Goal: Information Seeking & Learning: Learn about a topic

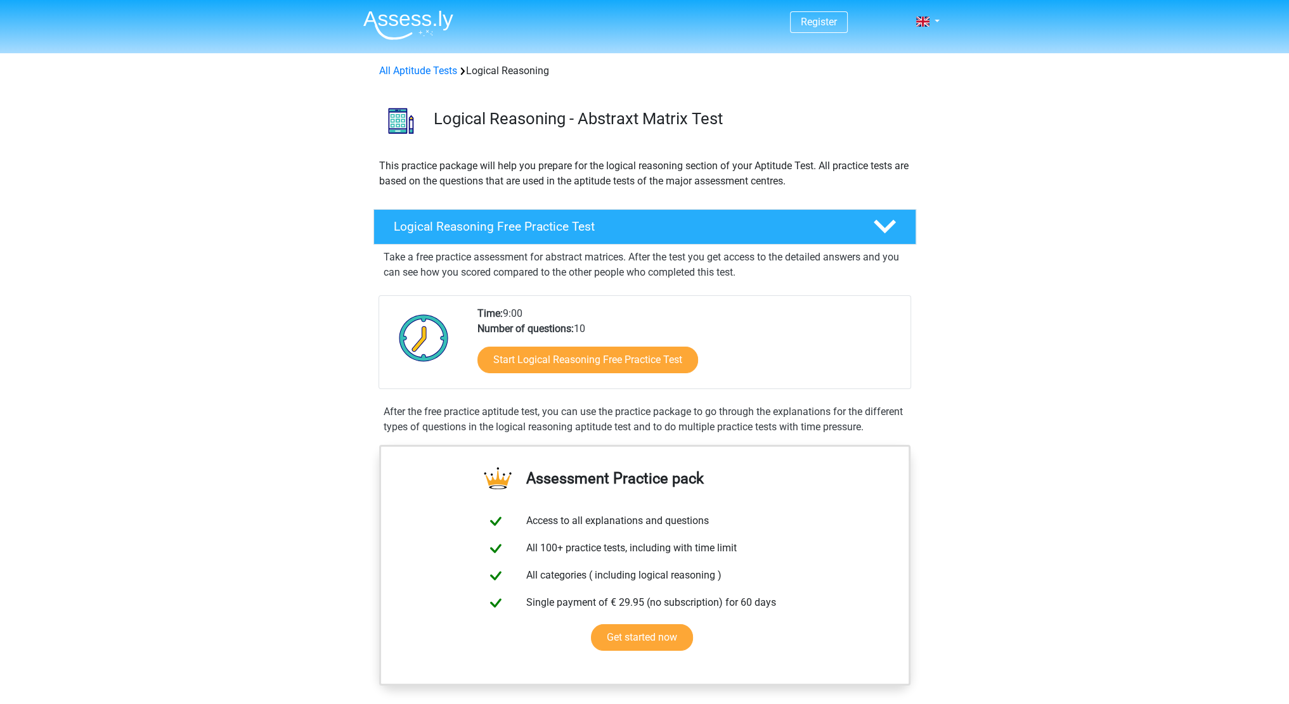
scroll to position [169, 0]
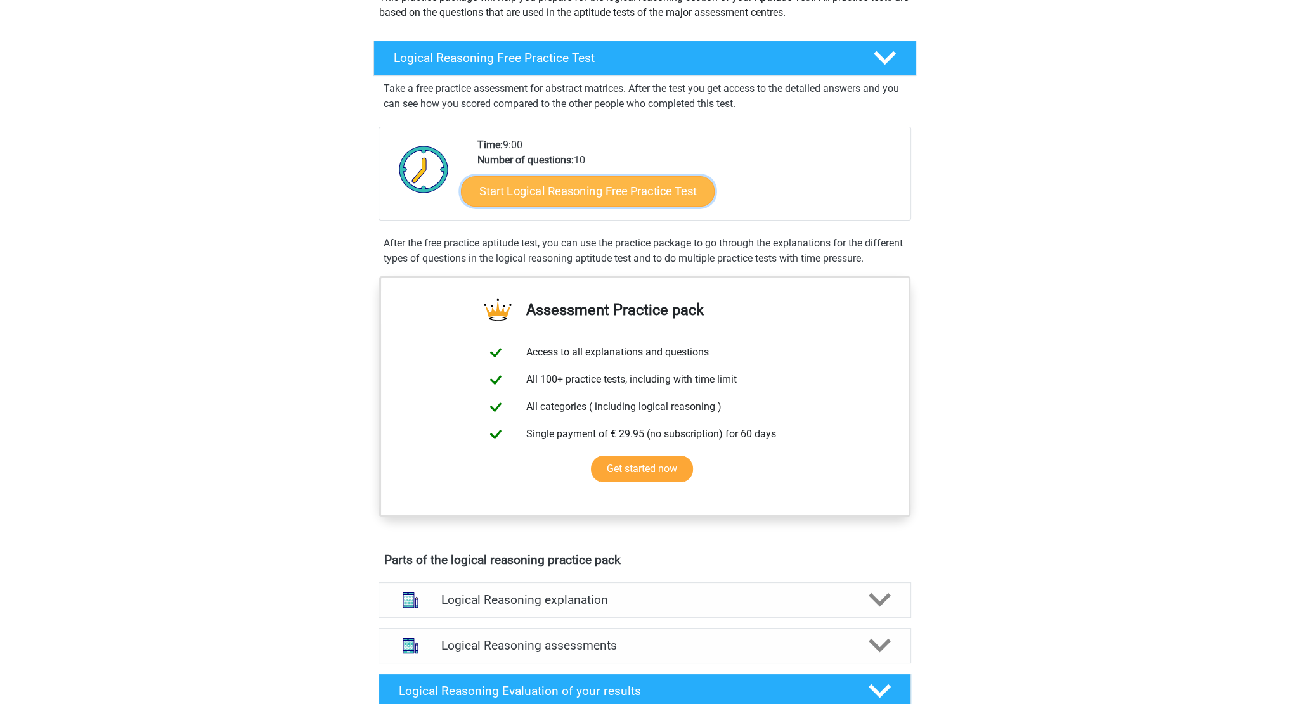
click at [613, 192] on link "Start Logical Reasoning Free Practice Test" at bounding box center [588, 191] width 254 height 30
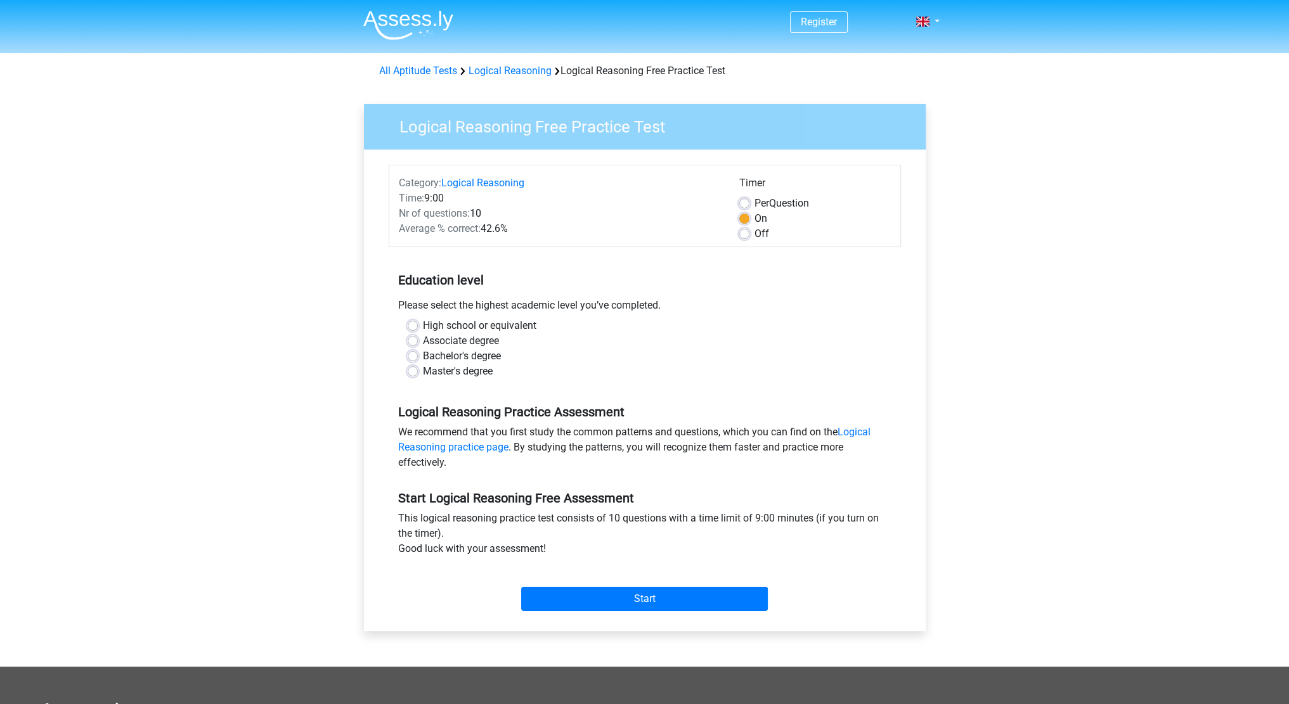
click at [449, 375] on label "Master's degree" at bounding box center [458, 371] width 70 height 15
click at [418, 375] on input "Master's degree" at bounding box center [413, 370] width 10 height 13
radio input "true"
click at [644, 596] on input "Start" at bounding box center [644, 599] width 247 height 24
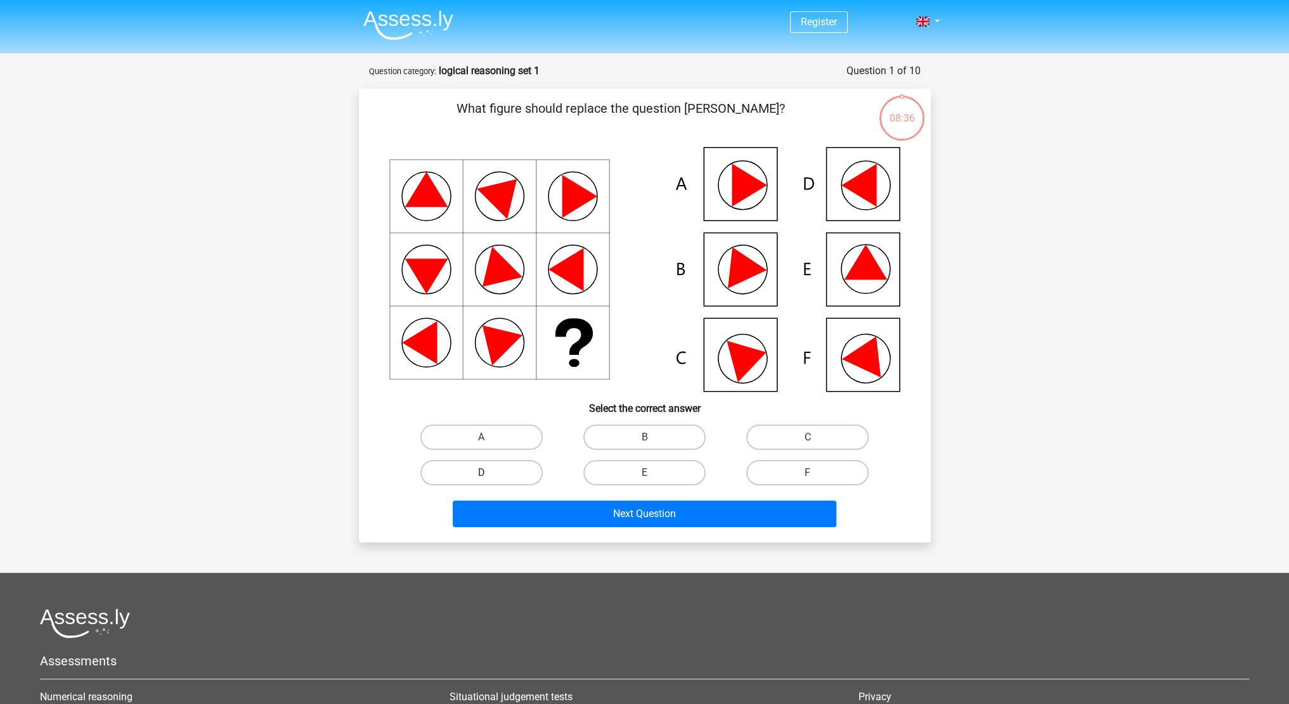
click at [494, 472] on label "D" at bounding box center [481, 472] width 122 height 25
click at [489, 473] on input "D" at bounding box center [485, 477] width 8 height 8
radio input "true"
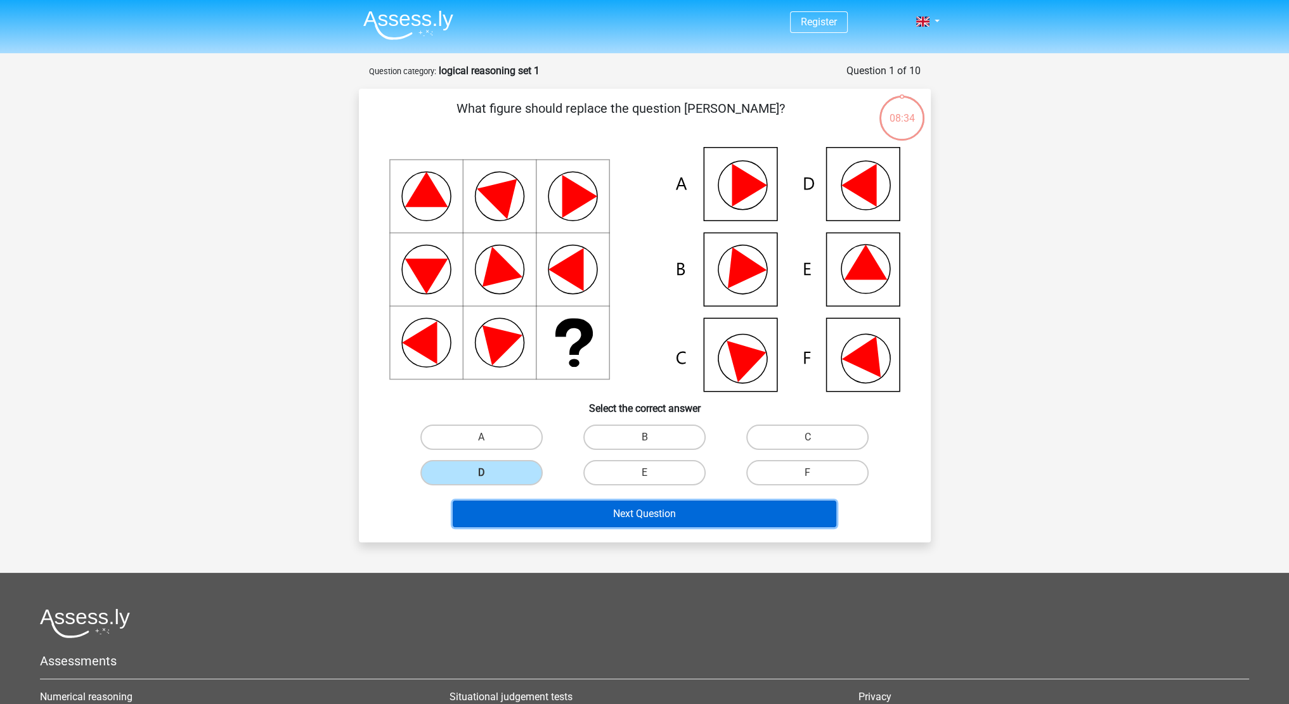
click at [702, 510] on button "Next Question" at bounding box center [645, 514] width 384 height 27
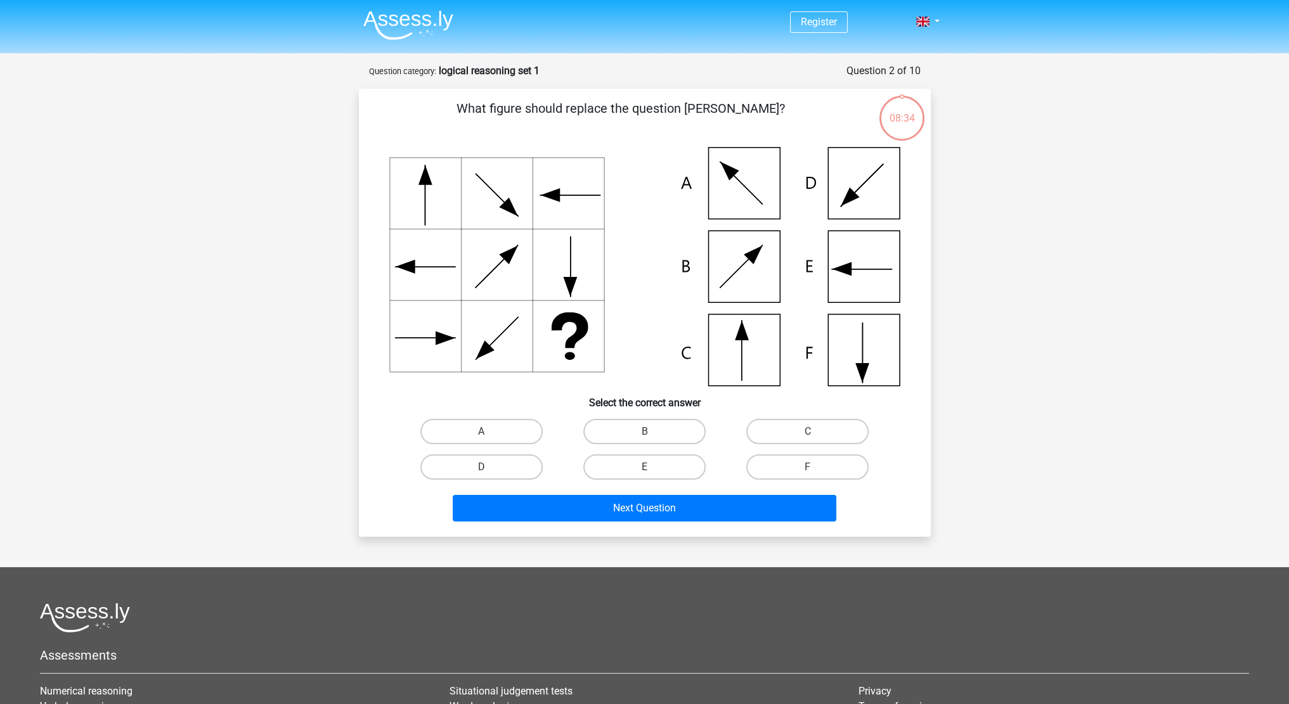
scroll to position [63, 0]
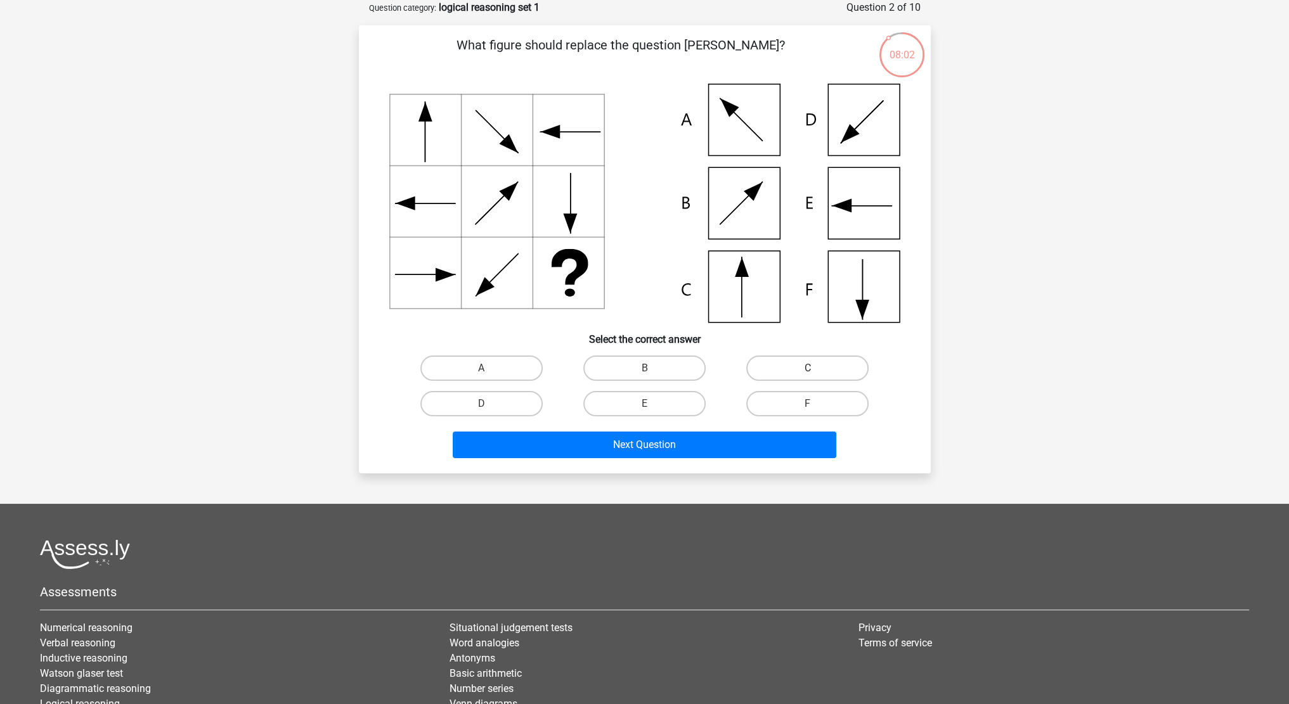
click at [811, 363] on label "C" at bounding box center [807, 368] width 122 height 25
click at [811, 368] on input "C" at bounding box center [812, 372] width 8 height 8
radio input "true"
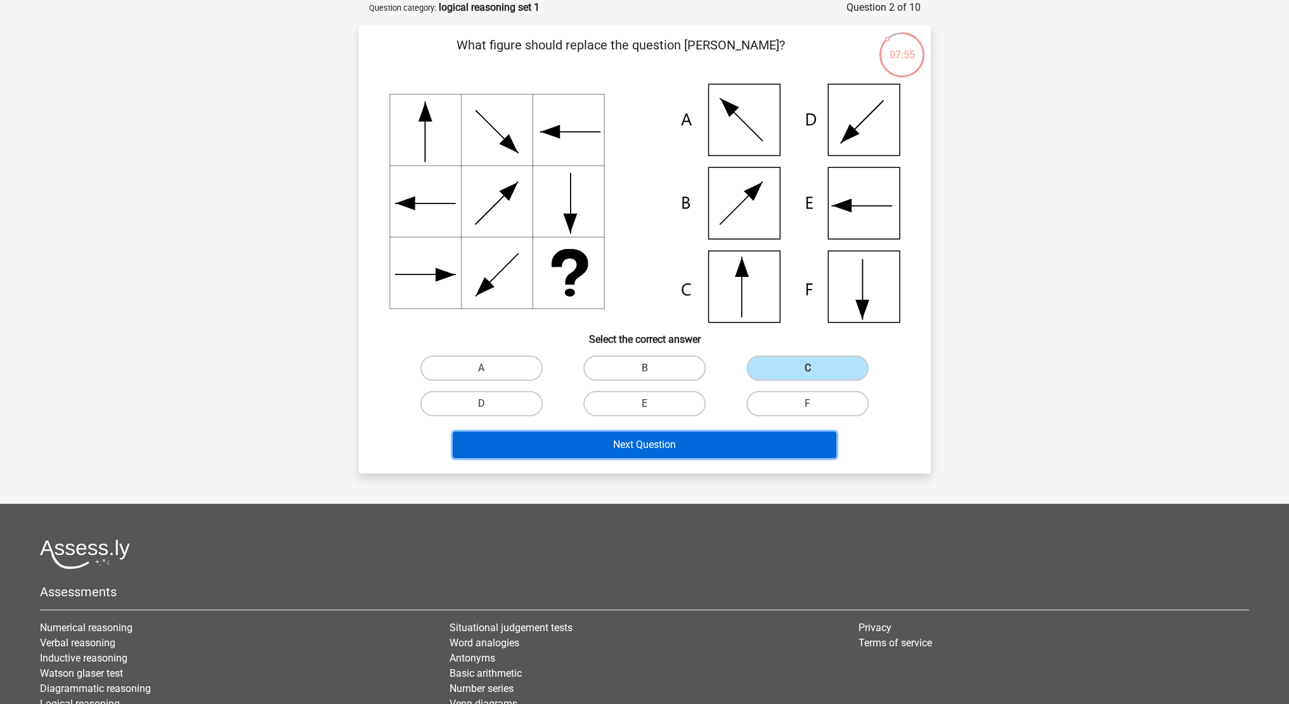
click at [672, 447] on button "Next Question" at bounding box center [645, 445] width 384 height 27
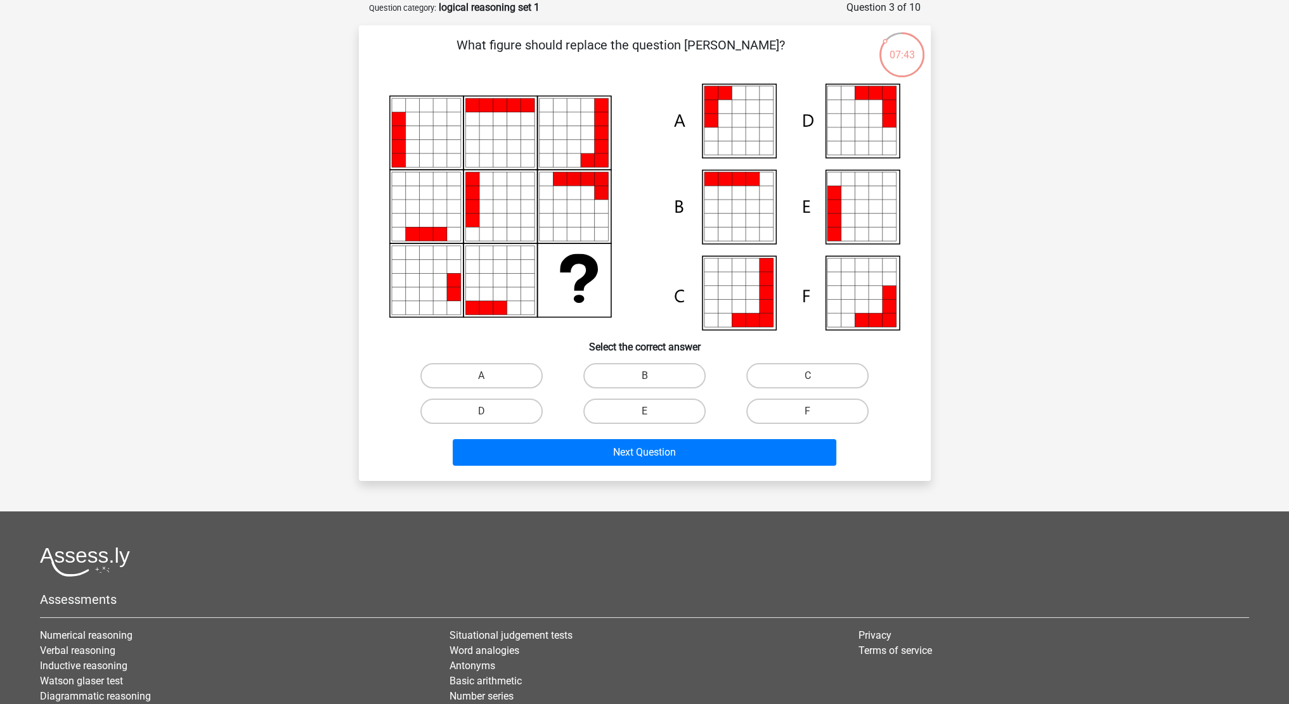
click at [486, 377] on input "A" at bounding box center [485, 380] width 8 height 8
radio input "true"
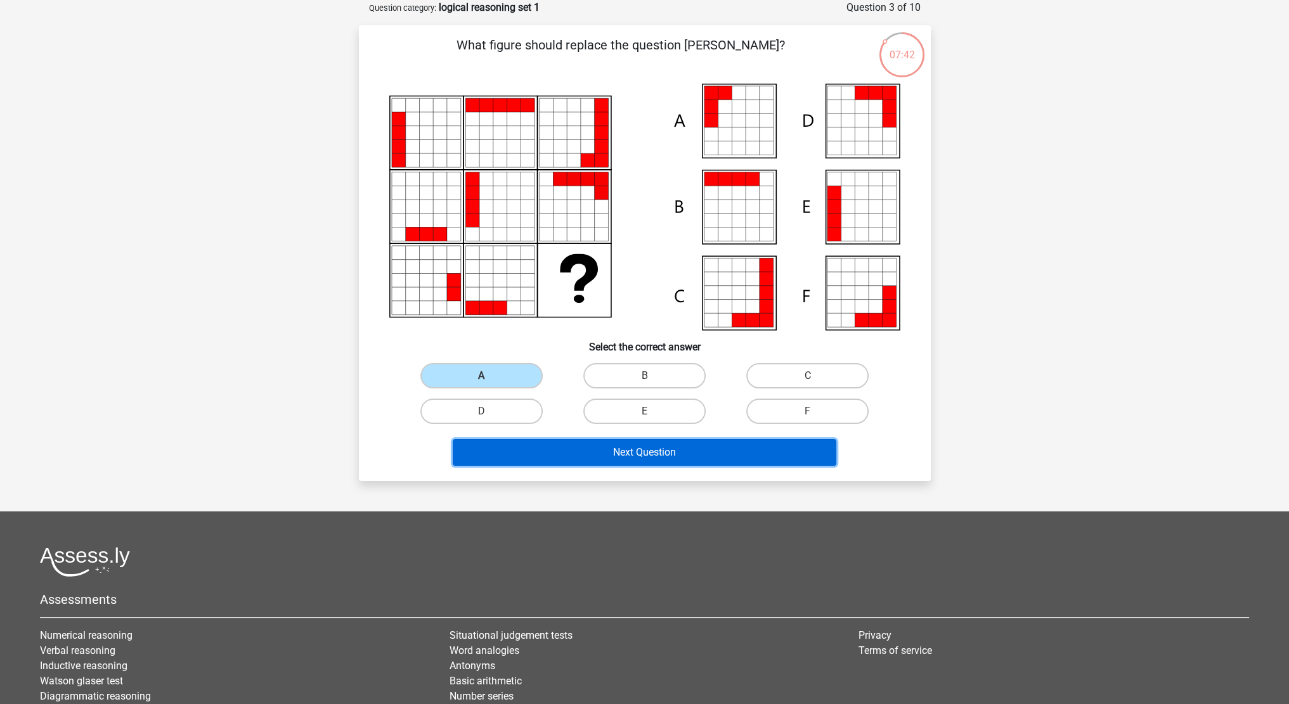
click at [614, 456] on button "Next Question" at bounding box center [645, 452] width 384 height 27
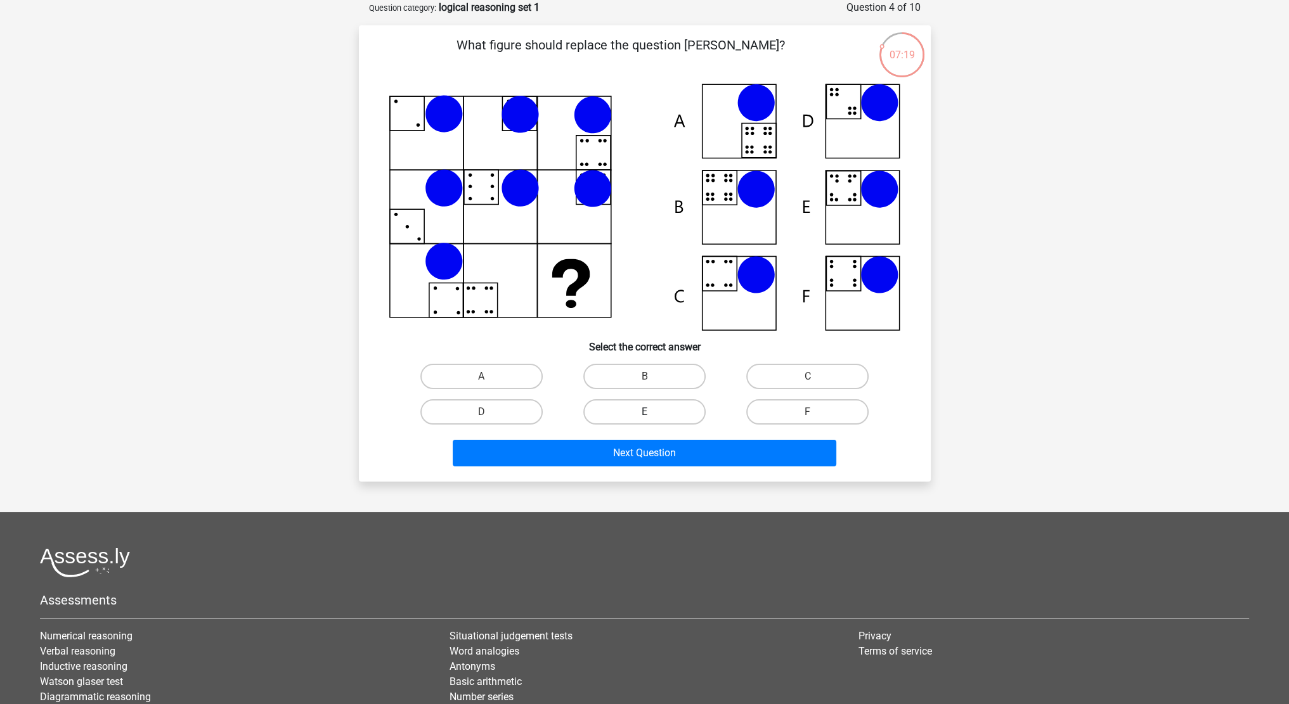
click at [638, 406] on label "E" at bounding box center [644, 411] width 122 height 25
click at [644, 412] on input "E" at bounding box center [648, 416] width 8 height 8
radio input "true"
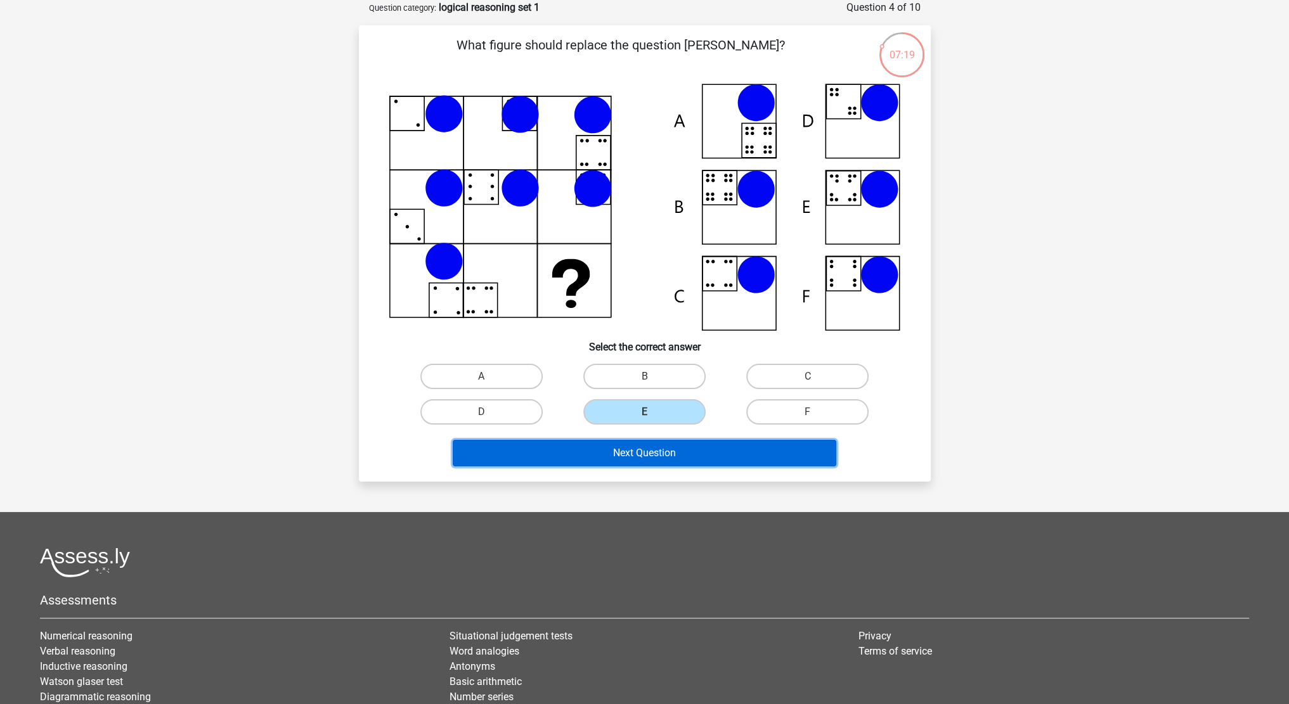
click at [758, 452] on button "Next Question" at bounding box center [645, 453] width 384 height 27
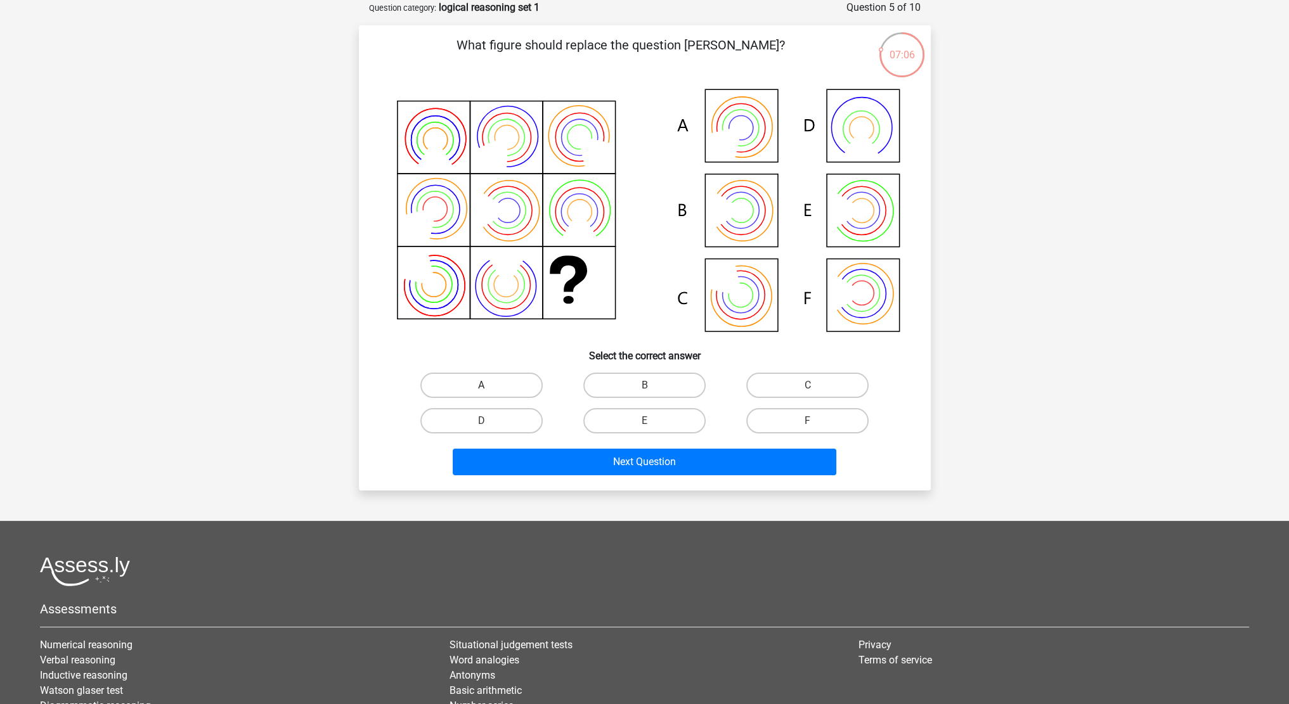
click at [493, 378] on label "A" at bounding box center [481, 385] width 122 height 25
click at [489, 385] on input "A" at bounding box center [485, 389] width 8 height 8
radio input "true"
click at [641, 420] on label "E" at bounding box center [644, 420] width 122 height 25
click at [644, 421] on input "E" at bounding box center [648, 425] width 8 height 8
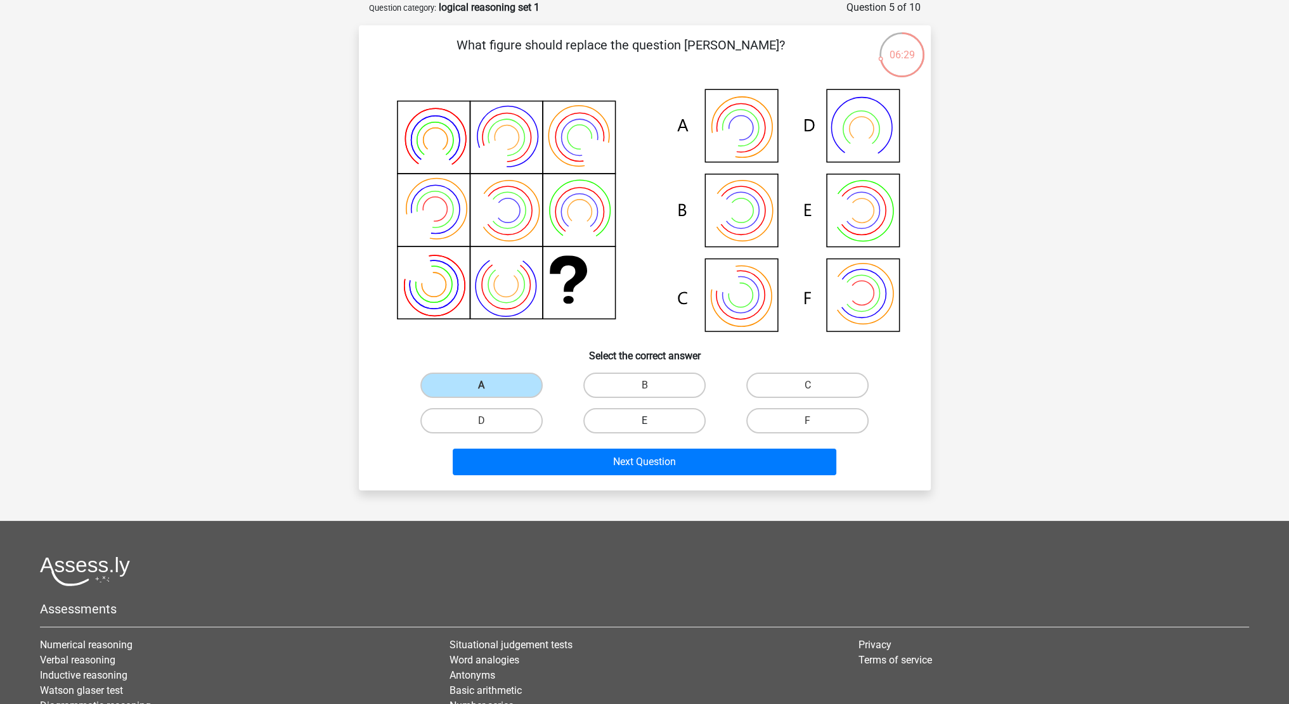
radio input "true"
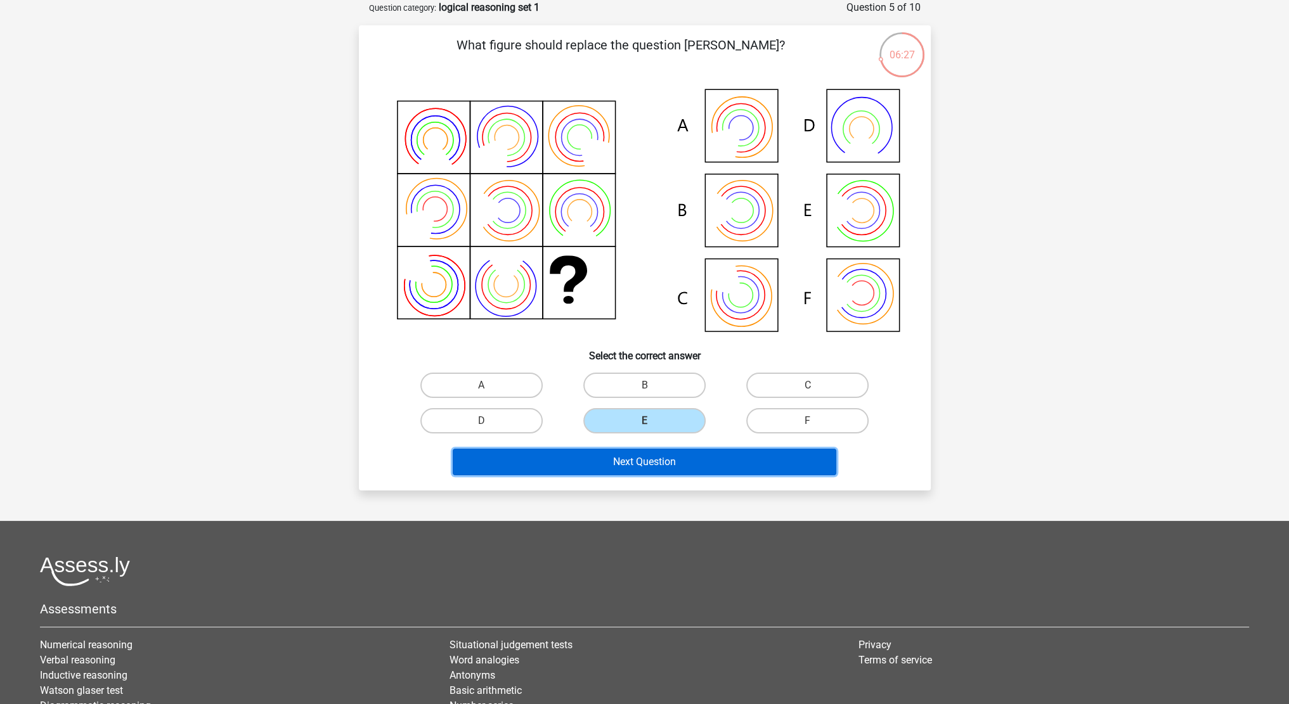
click at [710, 463] on button "Next Question" at bounding box center [645, 462] width 384 height 27
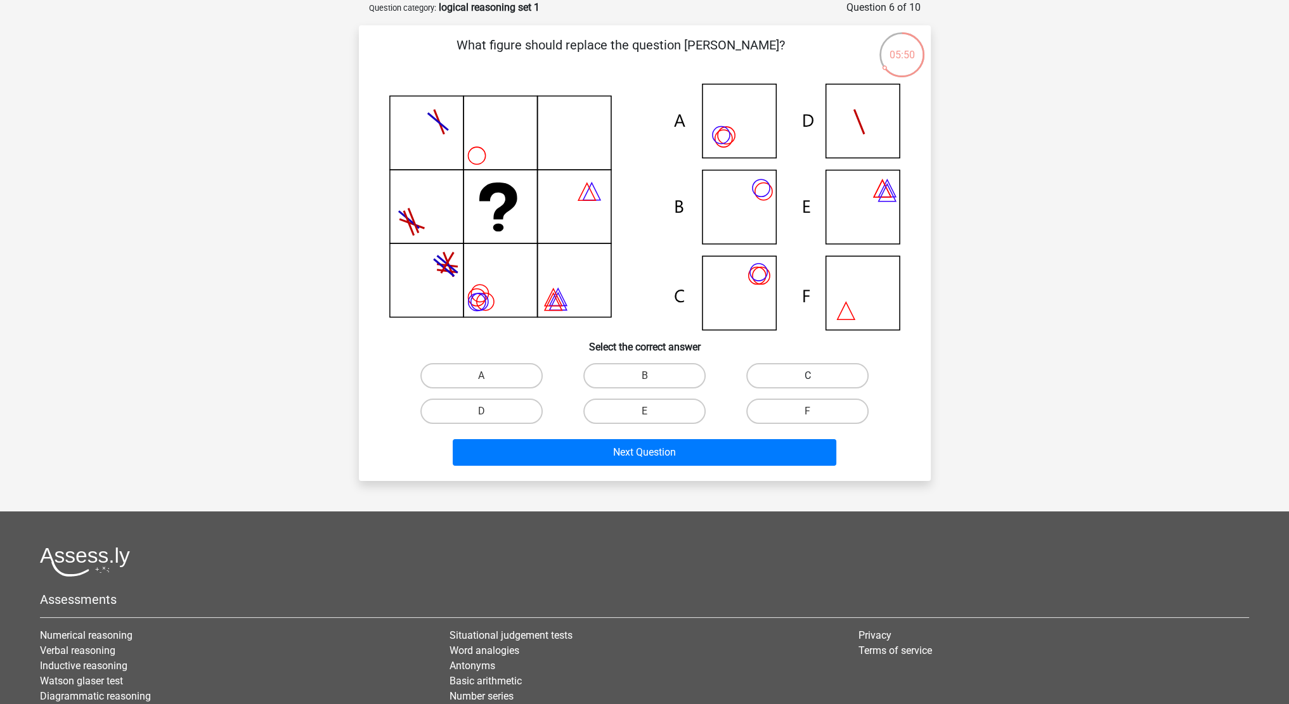
click at [778, 377] on label "C" at bounding box center [807, 375] width 122 height 25
click at [808, 377] on input "C" at bounding box center [812, 380] width 8 height 8
radio input "true"
click at [664, 375] on label "B" at bounding box center [644, 375] width 122 height 25
click at [652, 376] on input "B" at bounding box center [648, 380] width 8 height 8
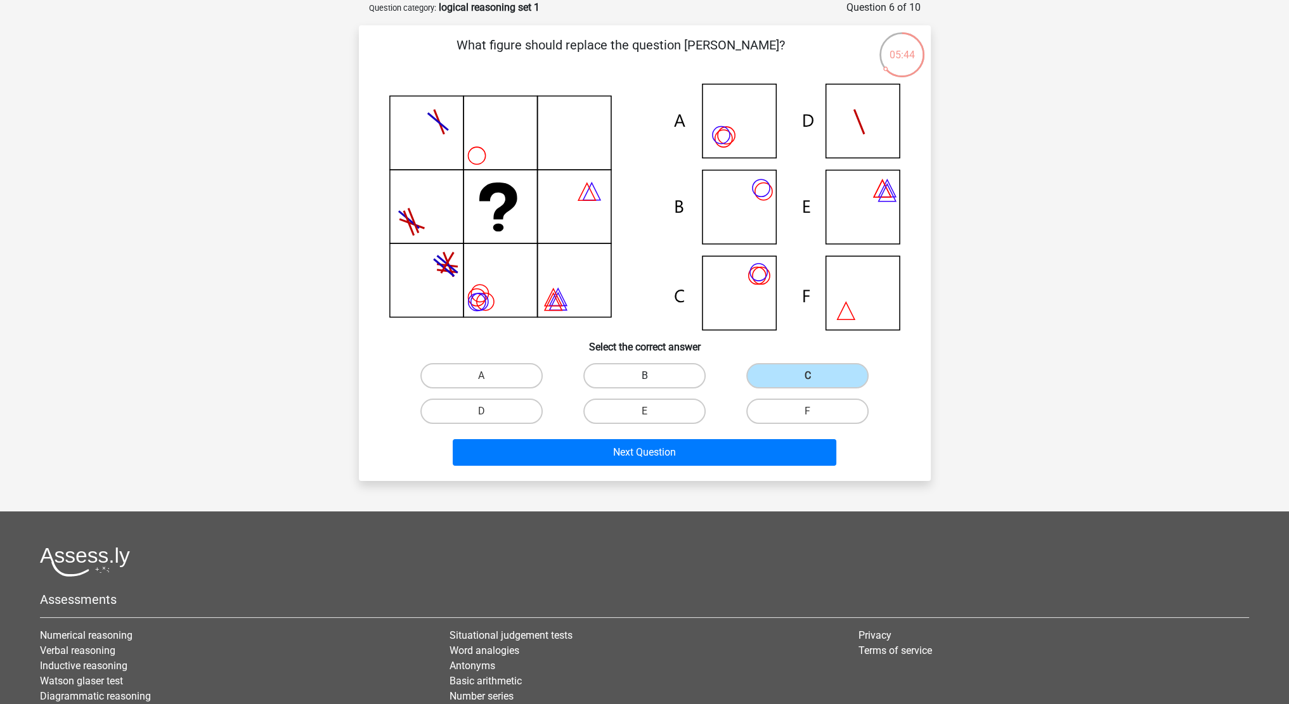
radio input "true"
click at [767, 388] on div "C" at bounding box center [807, 375] width 163 height 35
click at [778, 373] on label "C" at bounding box center [807, 375] width 122 height 25
click at [808, 376] on input "C" at bounding box center [812, 380] width 8 height 8
radio input "true"
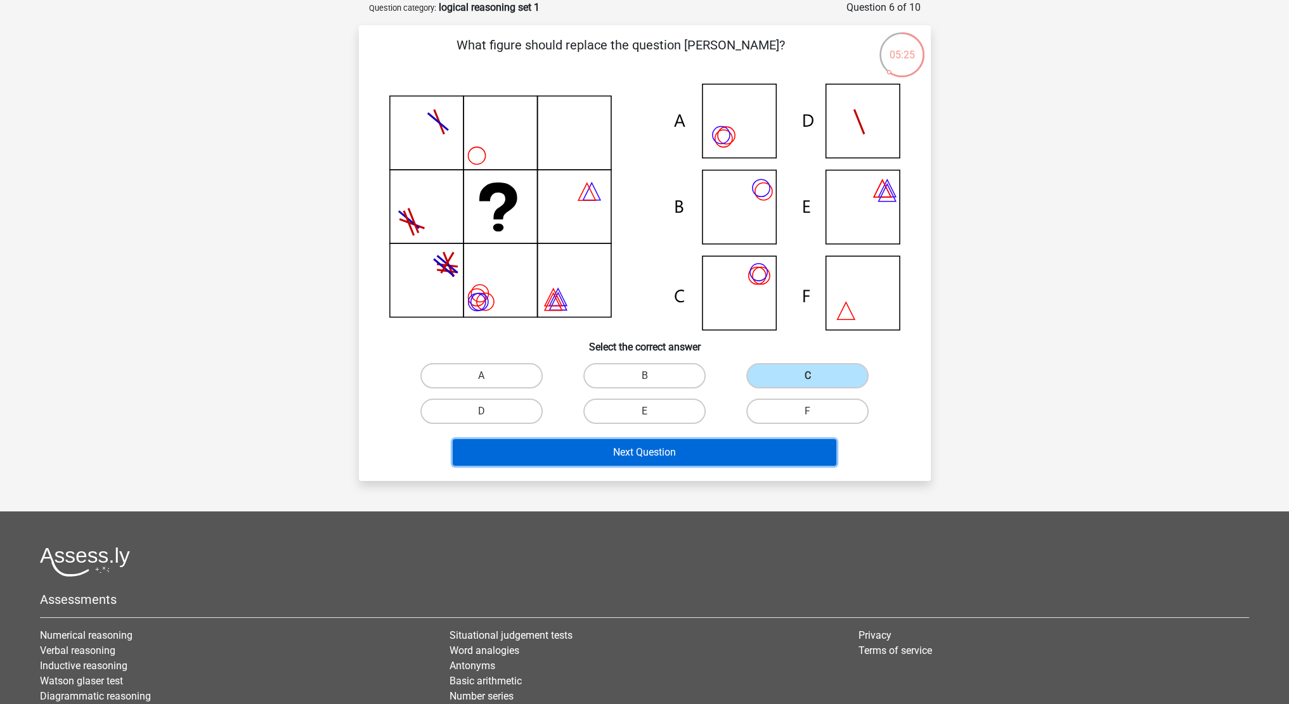
click at [756, 453] on button "Next Question" at bounding box center [645, 452] width 384 height 27
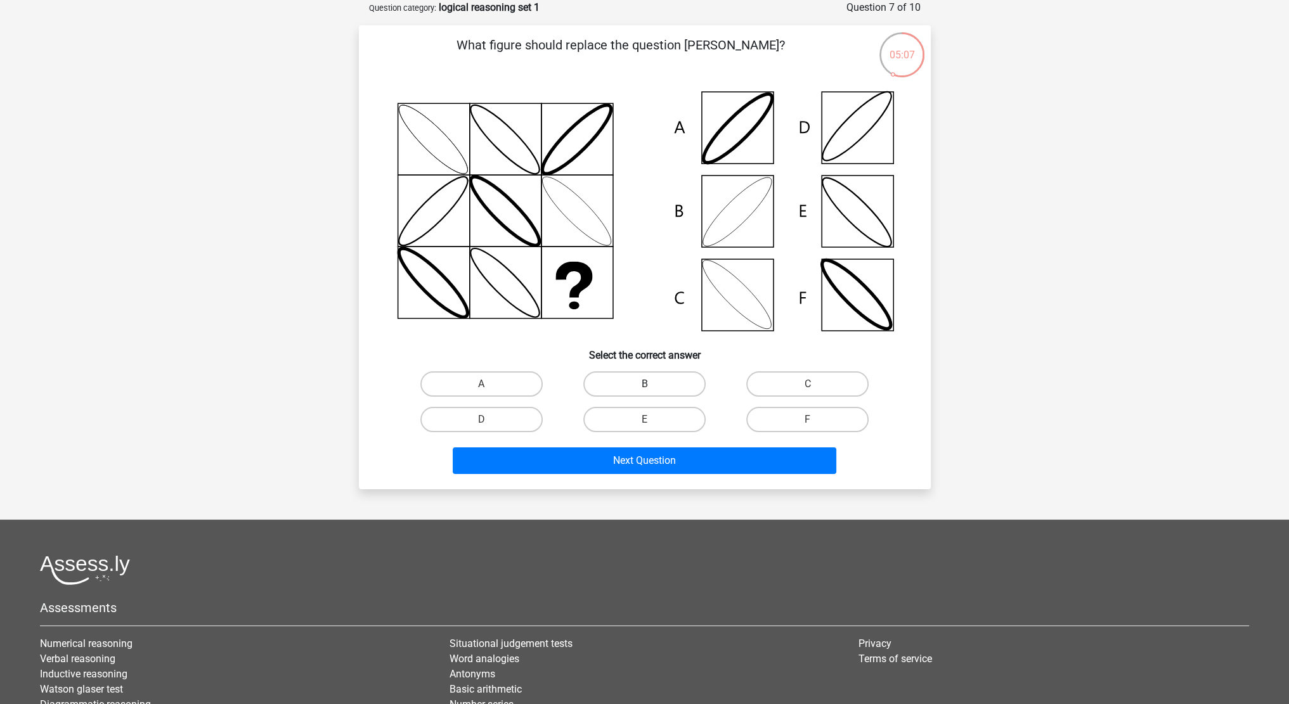
click at [666, 385] on label "B" at bounding box center [644, 383] width 122 height 25
click at [652, 385] on input "B" at bounding box center [648, 388] width 8 height 8
radio input "true"
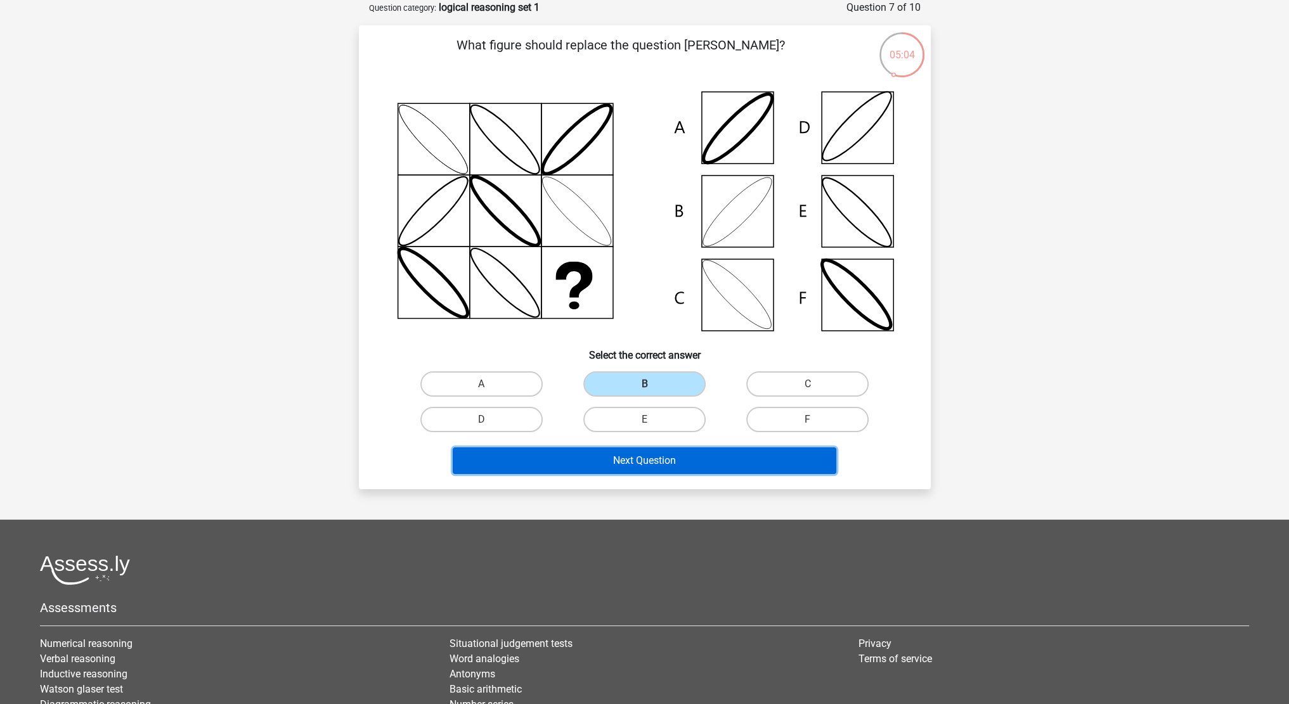
click at [726, 463] on button "Next Question" at bounding box center [645, 461] width 384 height 27
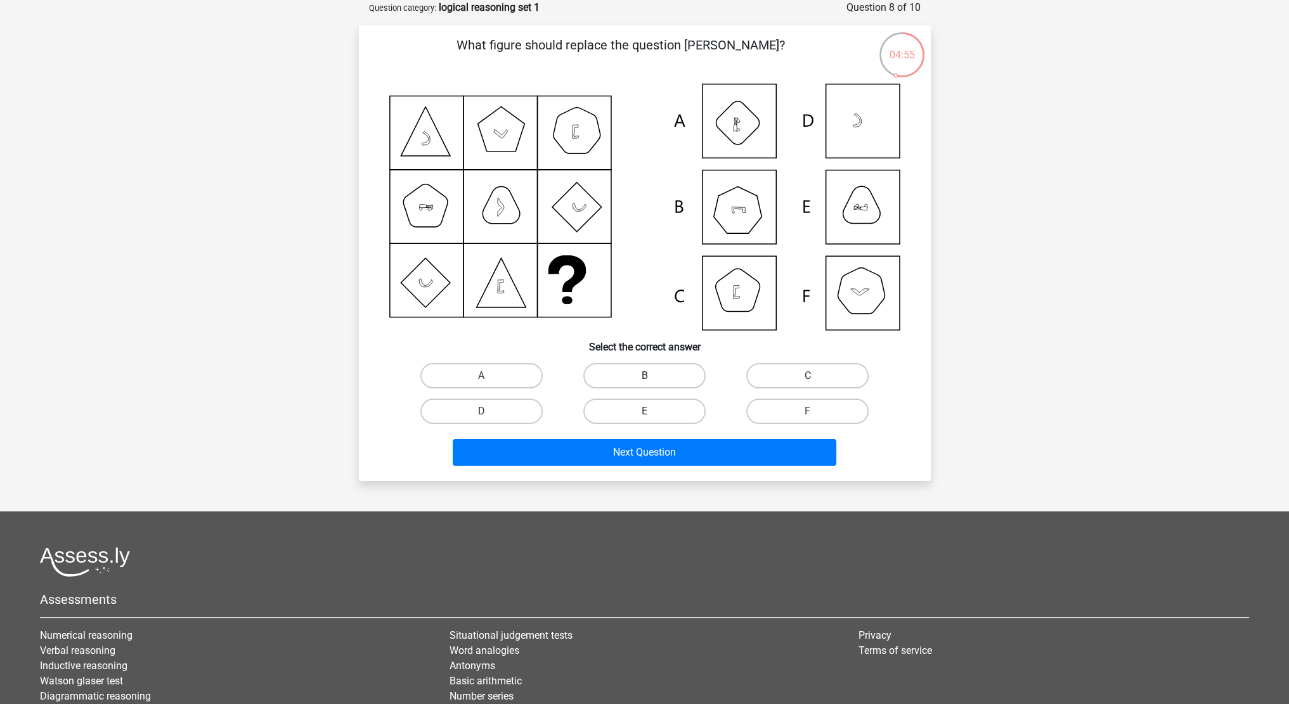
click at [626, 375] on label "B" at bounding box center [644, 375] width 122 height 25
click at [644, 376] on input "B" at bounding box center [648, 380] width 8 height 8
radio input "true"
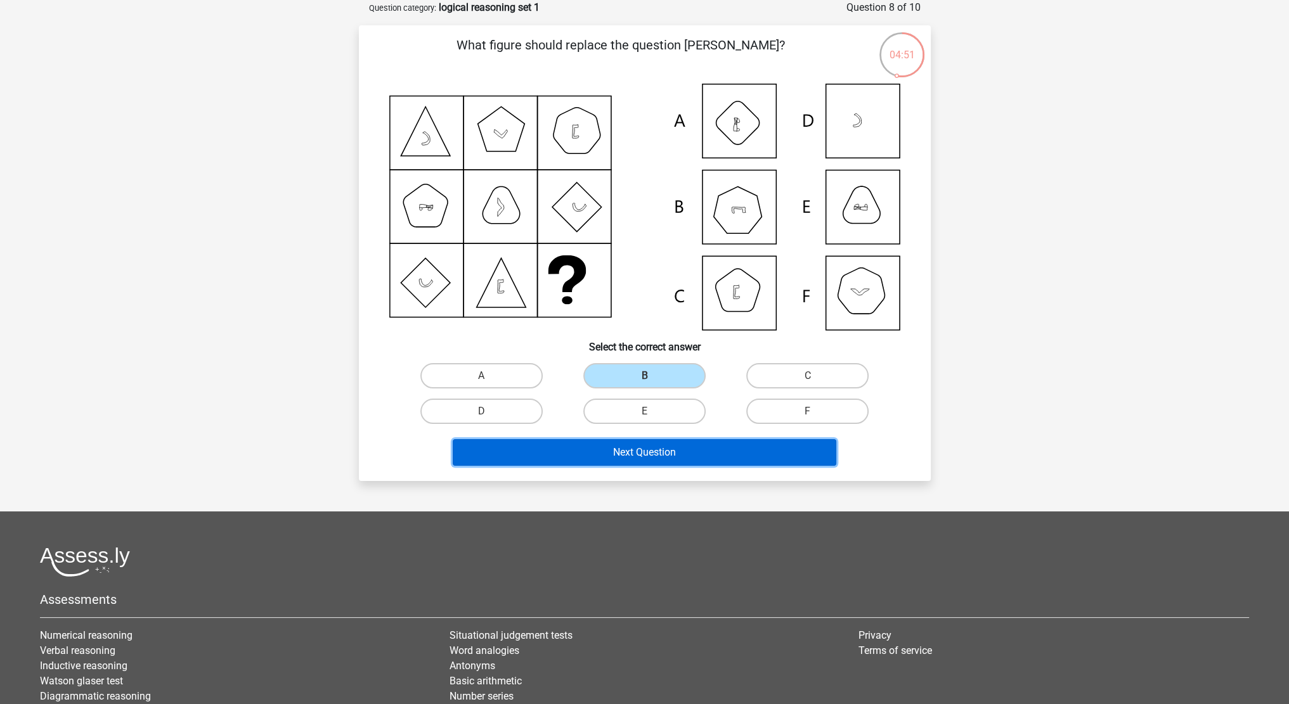
click at [774, 448] on button "Next Question" at bounding box center [645, 452] width 384 height 27
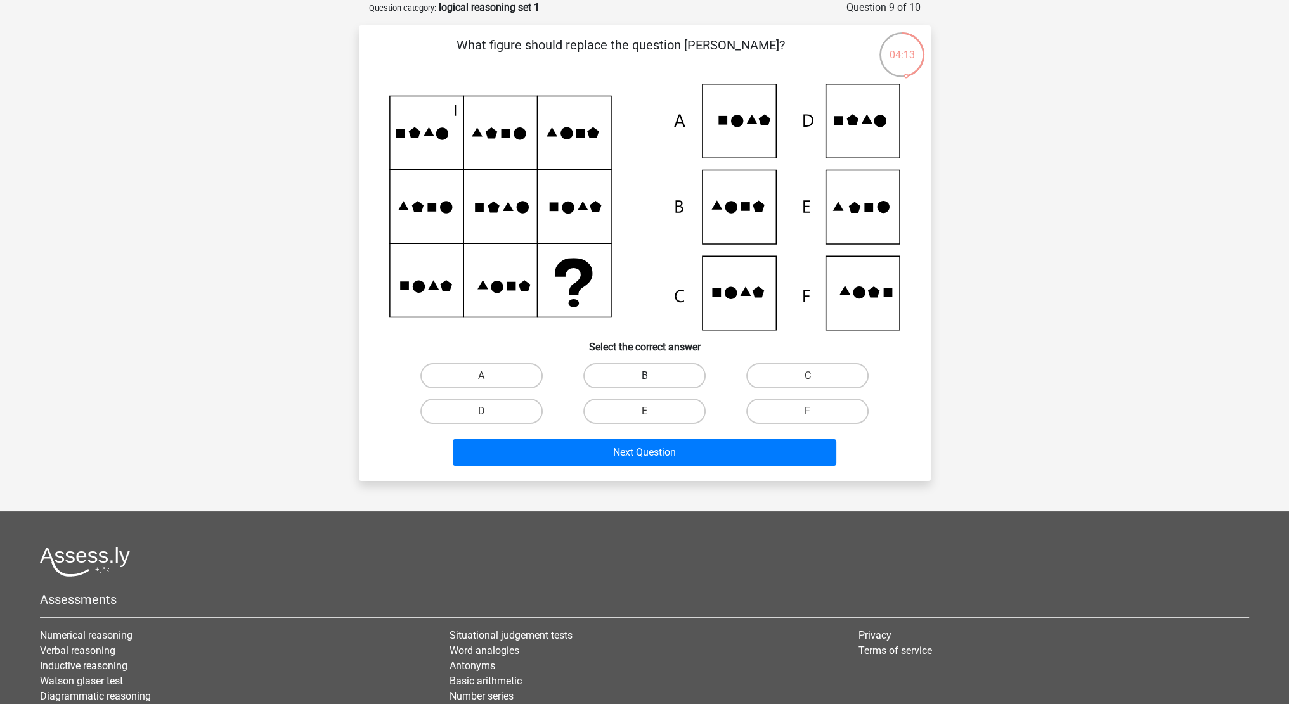
click at [637, 380] on label "B" at bounding box center [644, 375] width 122 height 25
click at [644, 380] on input "B" at bounding box center [648, 380] width 8 height 8
radio input "true"
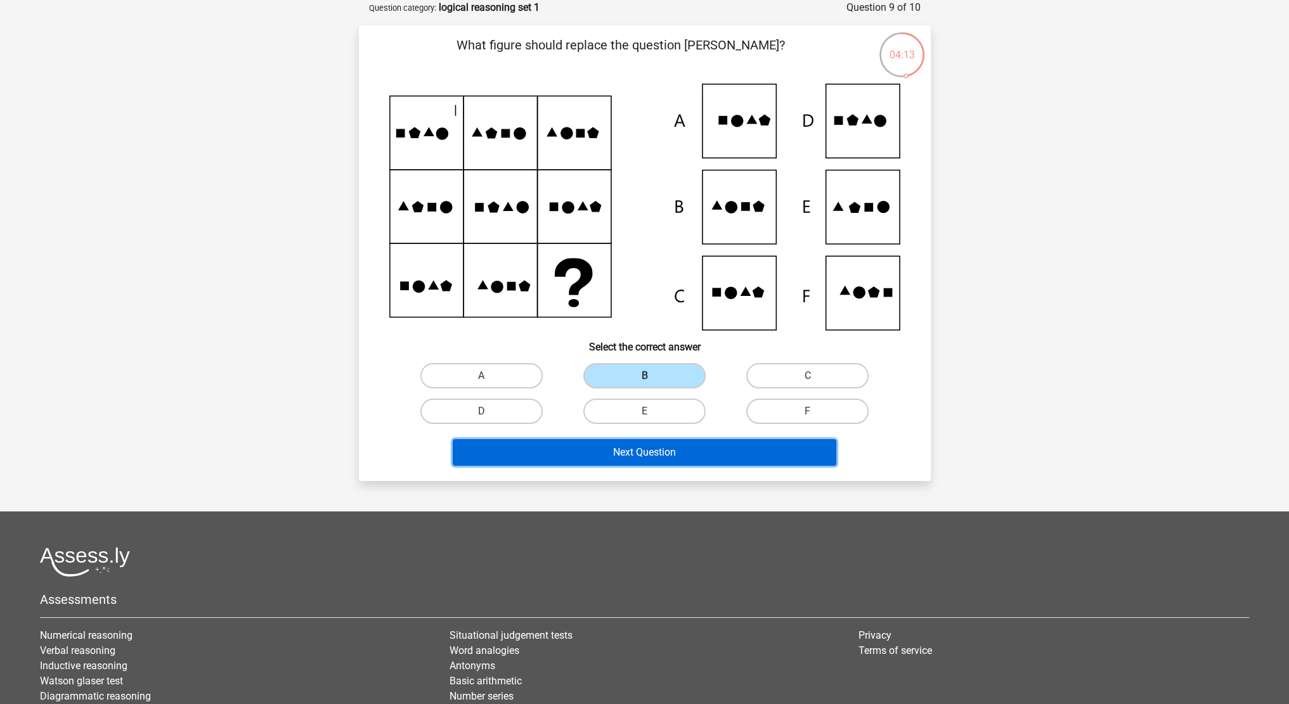
click at [647, 456] on button "Next Question" at bounding box center [645, 452] width 384 height 27
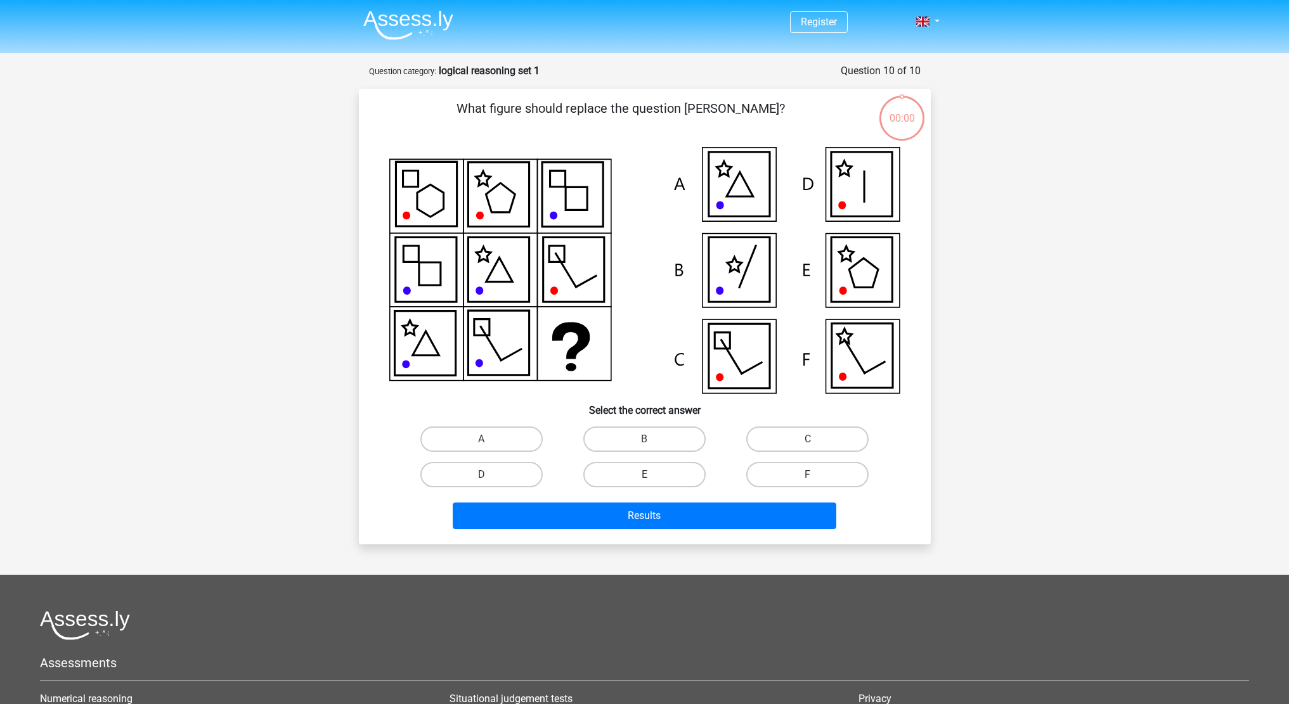
scroll to position [63, 0]
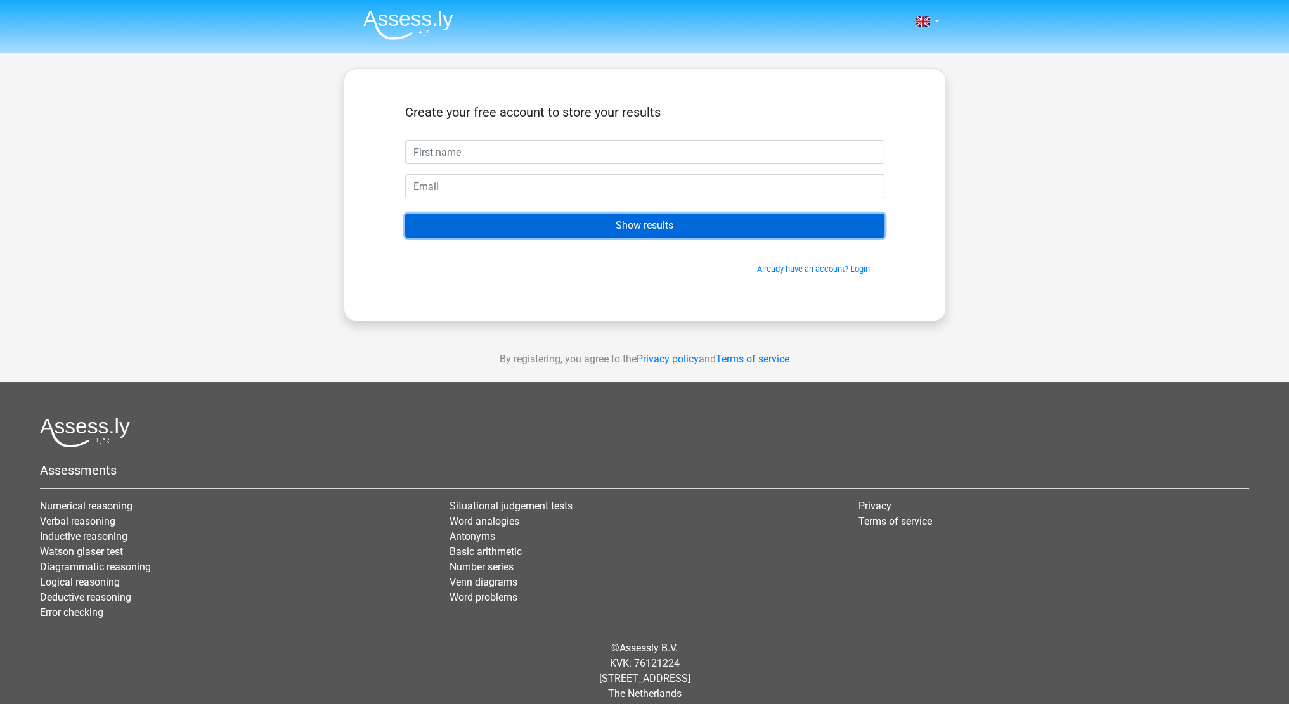
click at [677, 230] on input "Show results" at bounding box center [644, 226] width 479 height 24
click at [680, 235] on input "Show results" at bounding box center [644, 226] width 479 height 24
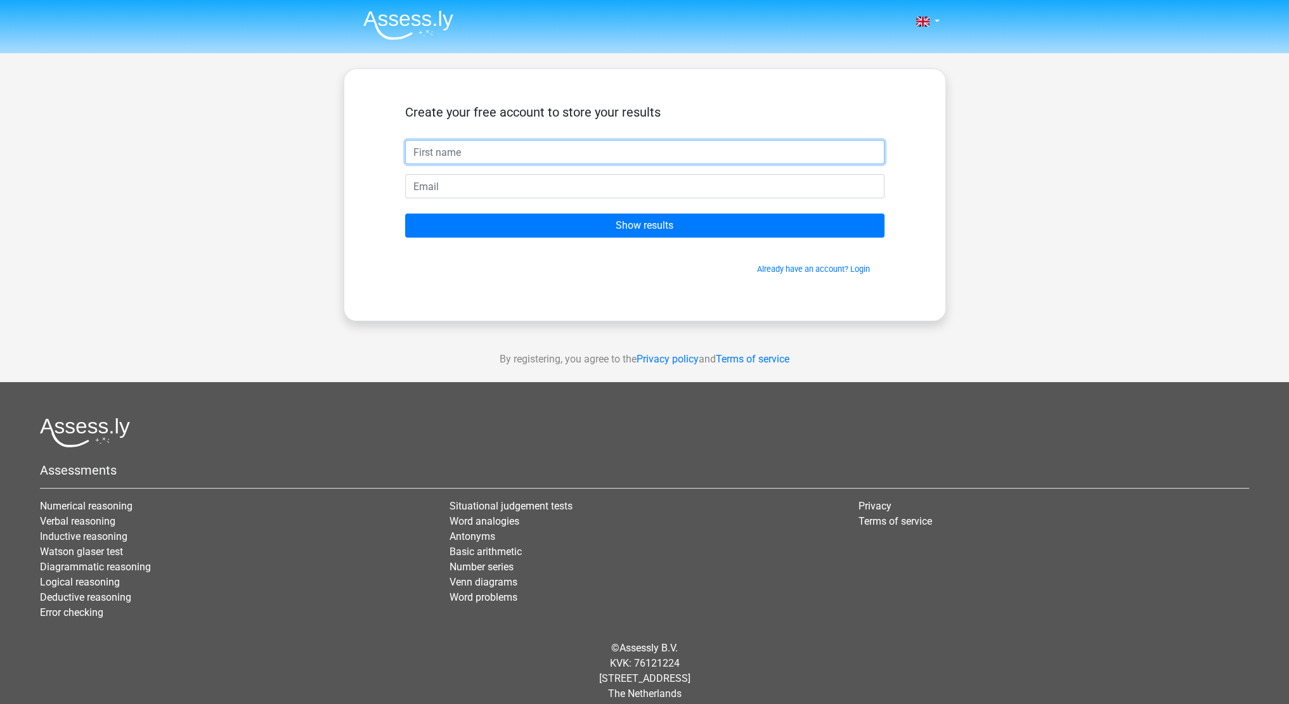
click at [548, 154] on input "text" at bounding box center [644, 152] width 479 height 24
type input "pepe"
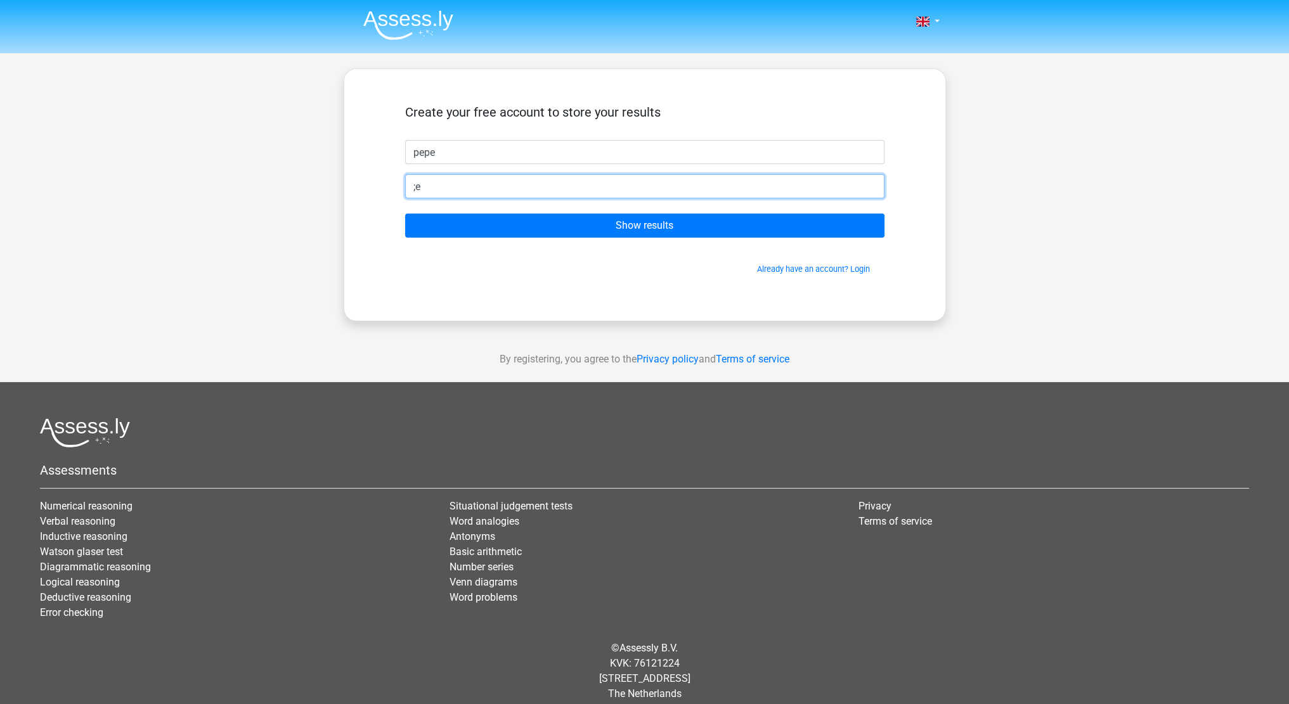
type input ";"
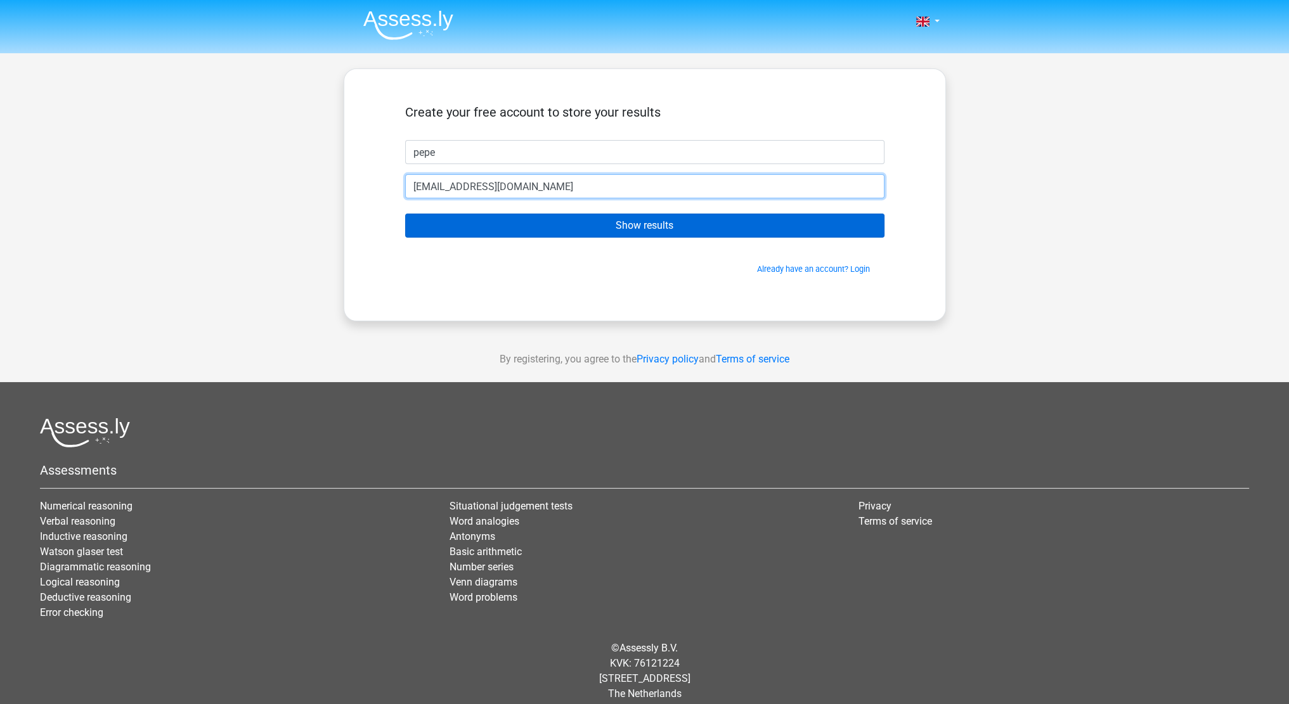
type input "[EMAIL_ADDRESS][DOMAIN_NAME]"
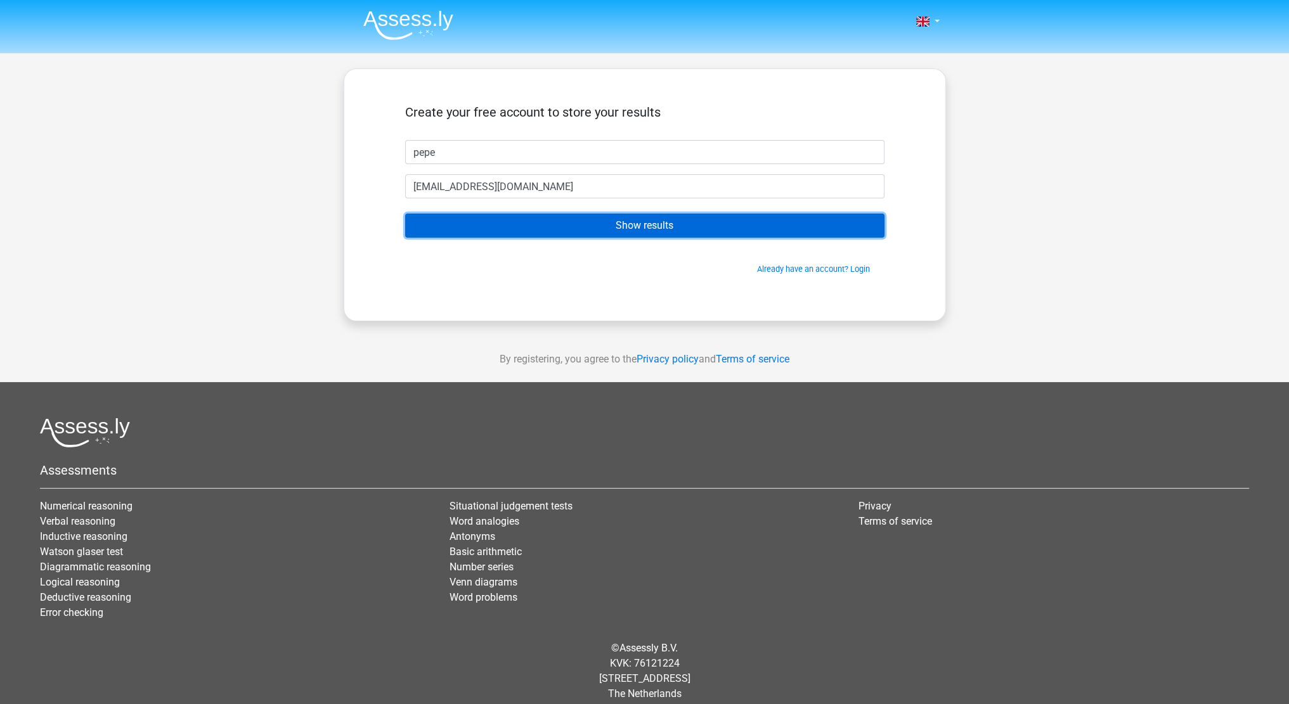
click at [558, 228] on input "Show results" at bounding box center [644, 226] width 479 height 24
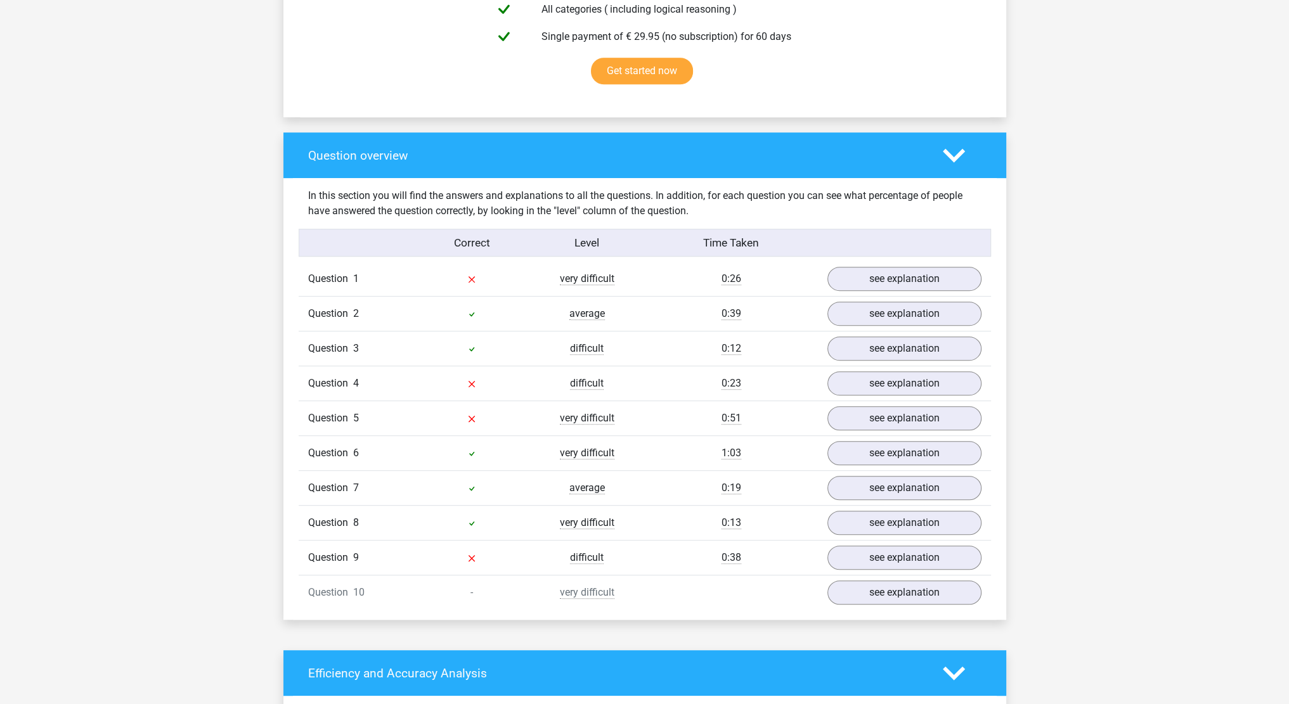
scroll to position [845, 0]
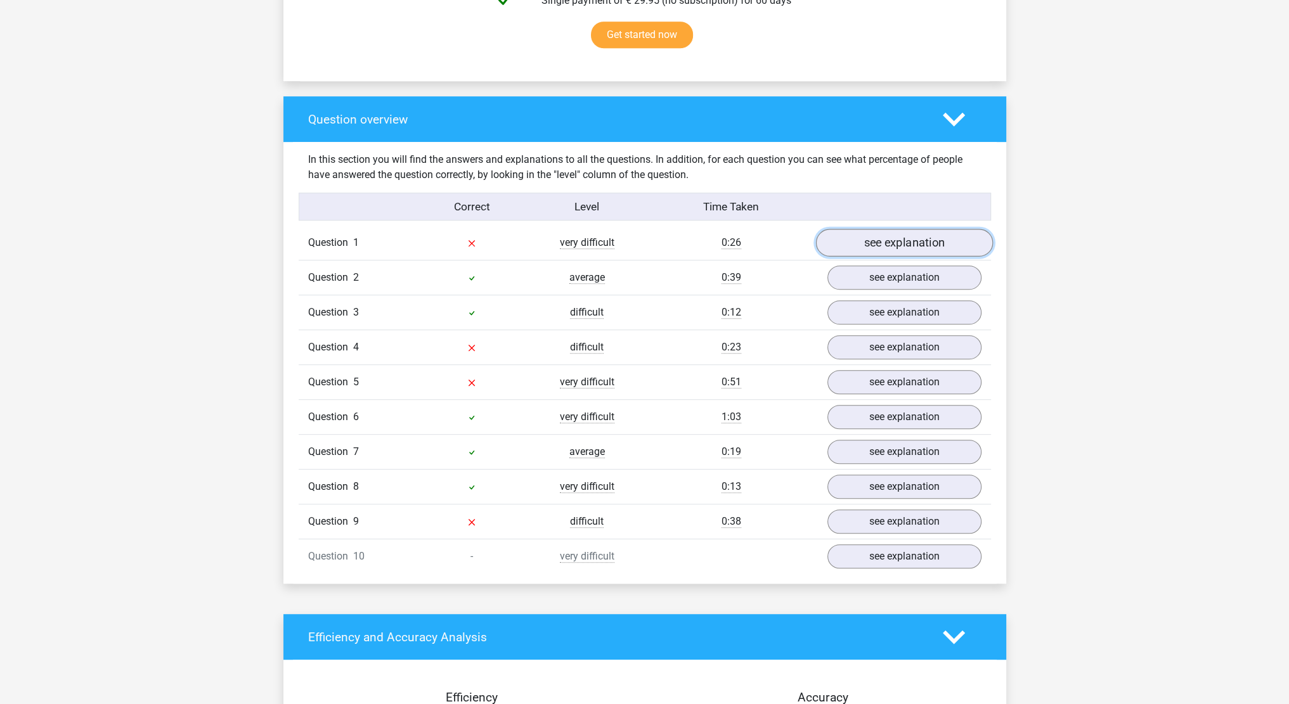
click at [857, 241] on link "see explanation" at bounding box center [903, 243] width 177 height 28
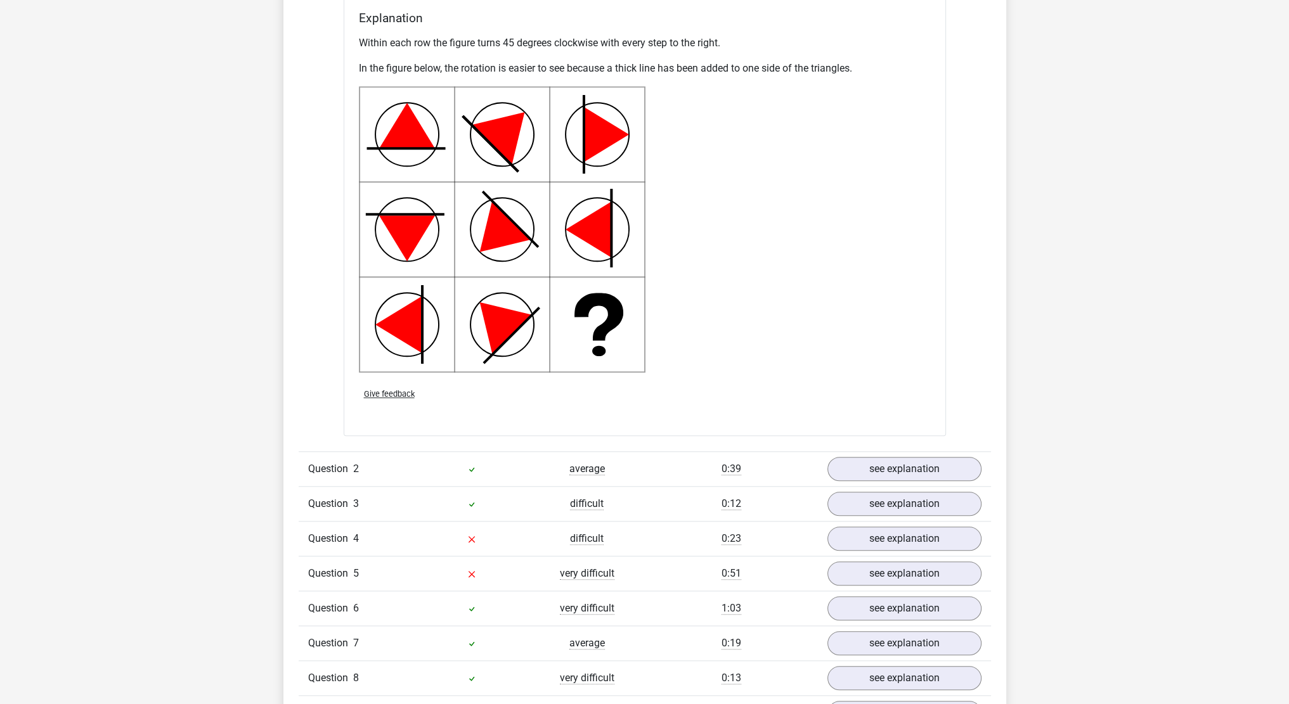
scroll to position [1690, 0]
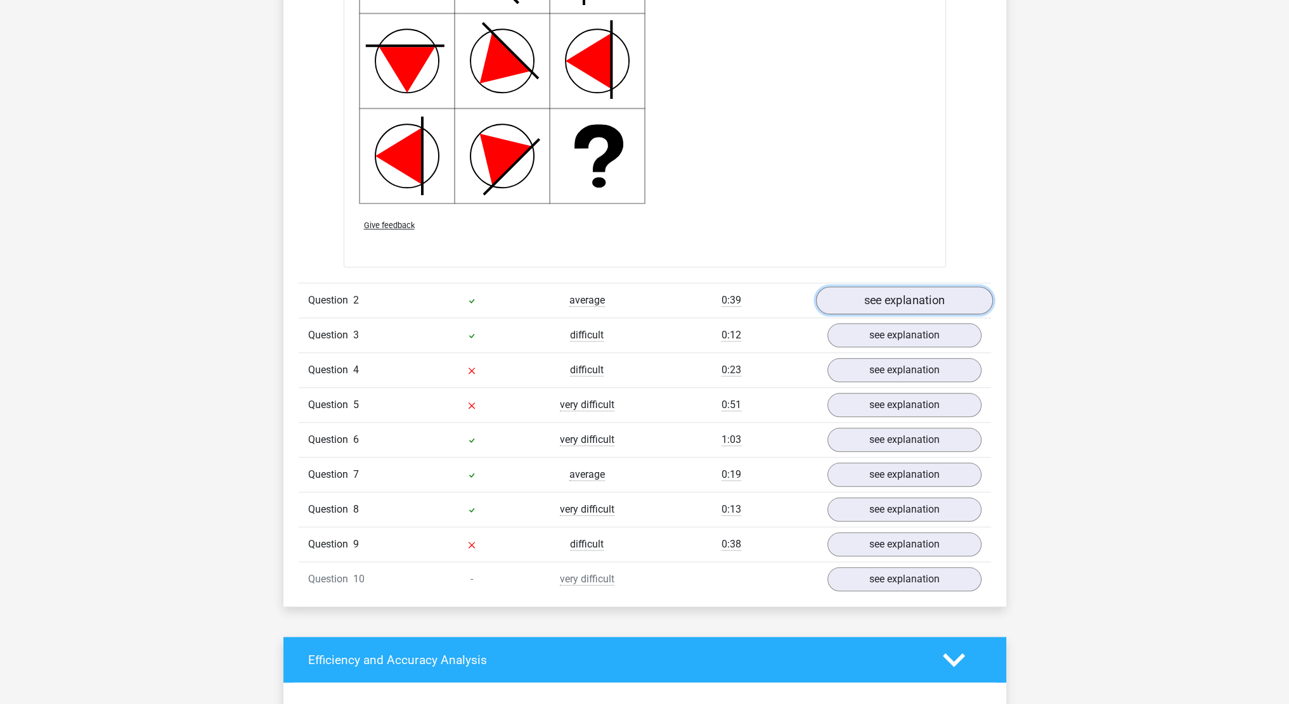
click at [906, 299] on link "see explanation" at bounding box center [903, 301] width 177 height 28
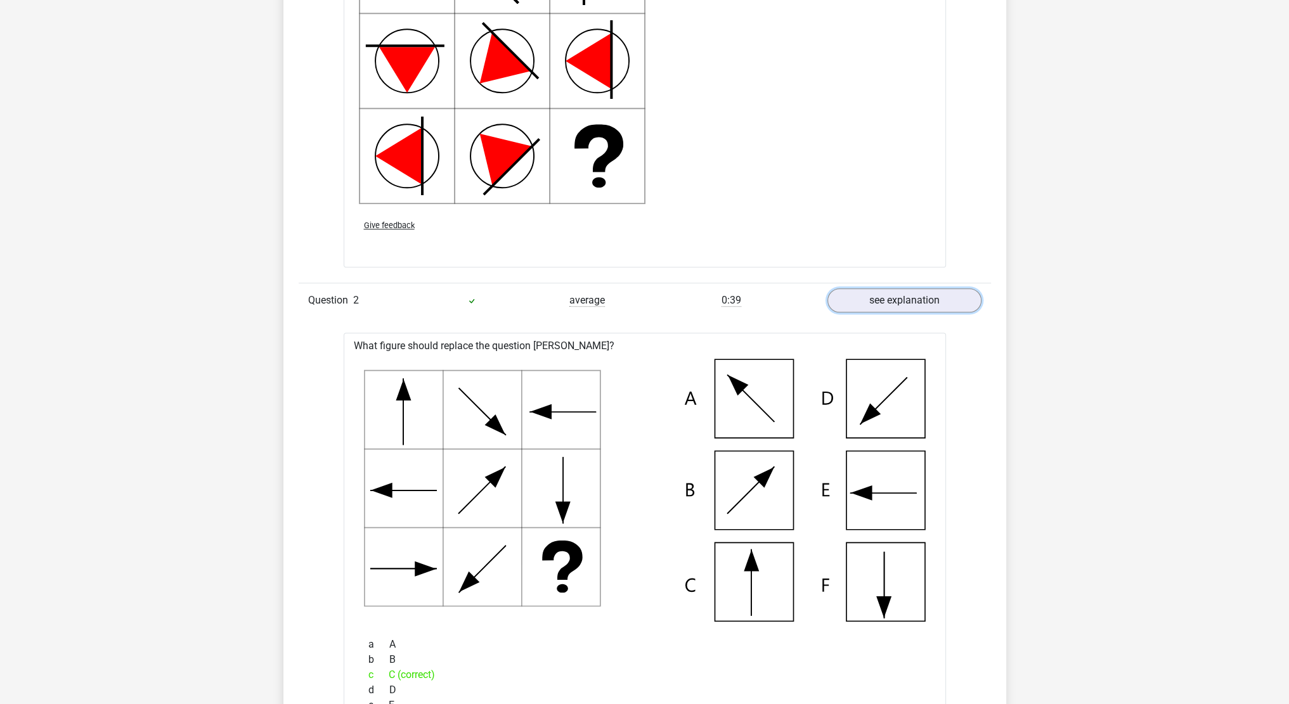
scroll to position [1859, 0]
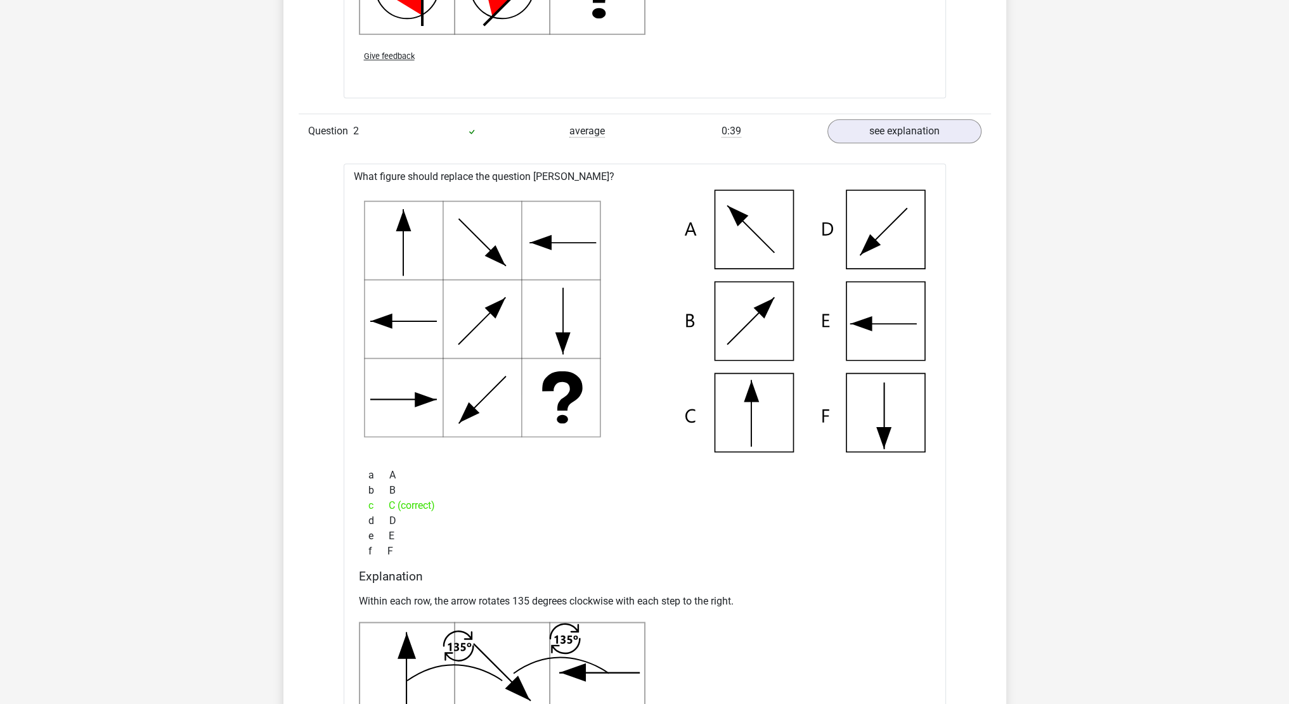
click at [131, 280] on div "Go premium pepe lepupu@gmail.com" at bounding box center [644, 366] width 1289 height 4450
click at [180, 292] on div "Go premium pepe lepupu@gmail.com" at bounding box center [644, 366] width 1289 height 4450
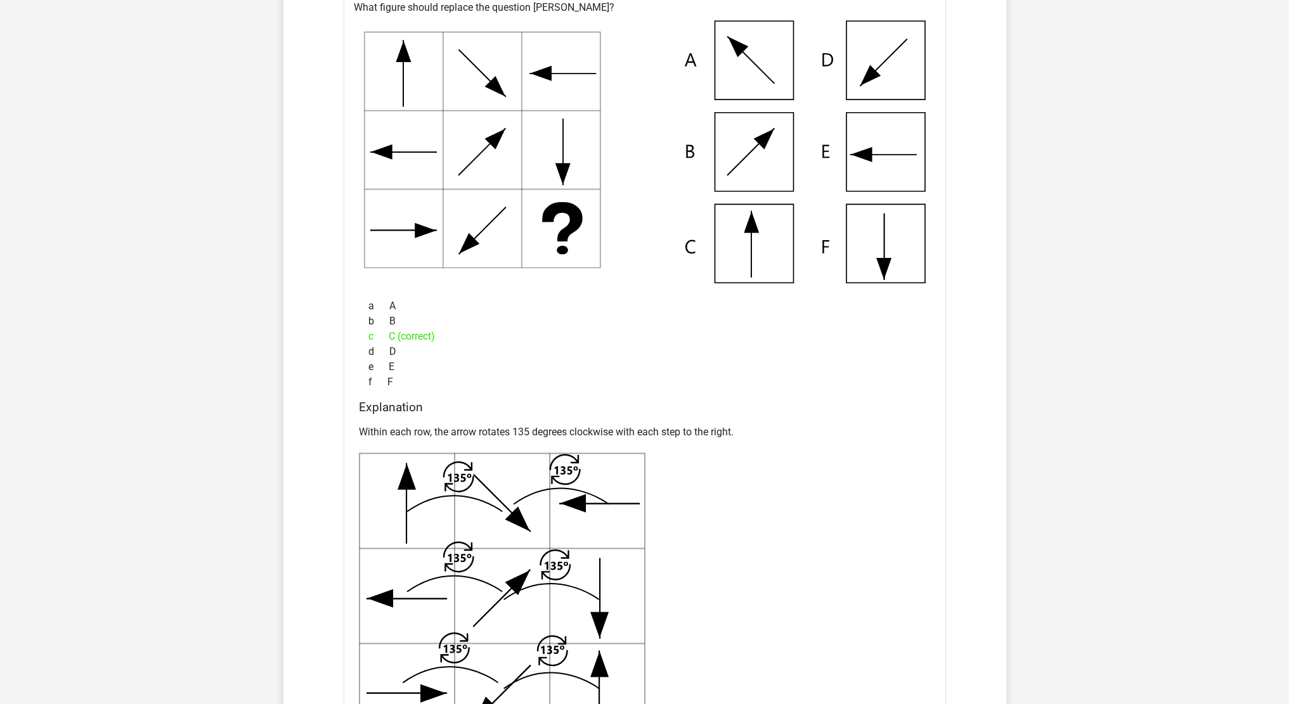
scroll to position [2197, 0]
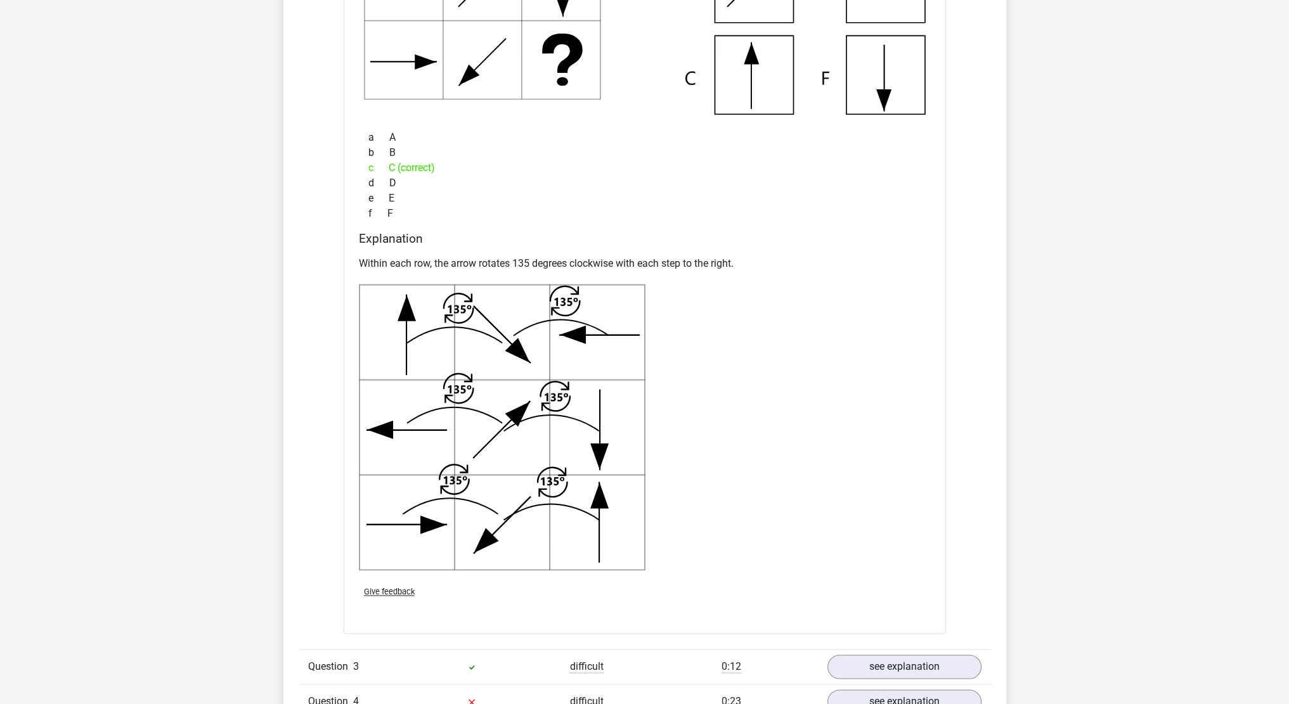
click at [212, 294] on div "Go premium pepe lepupu@gmail.com" at bounding box center [644, 28] width 1289 height 4450
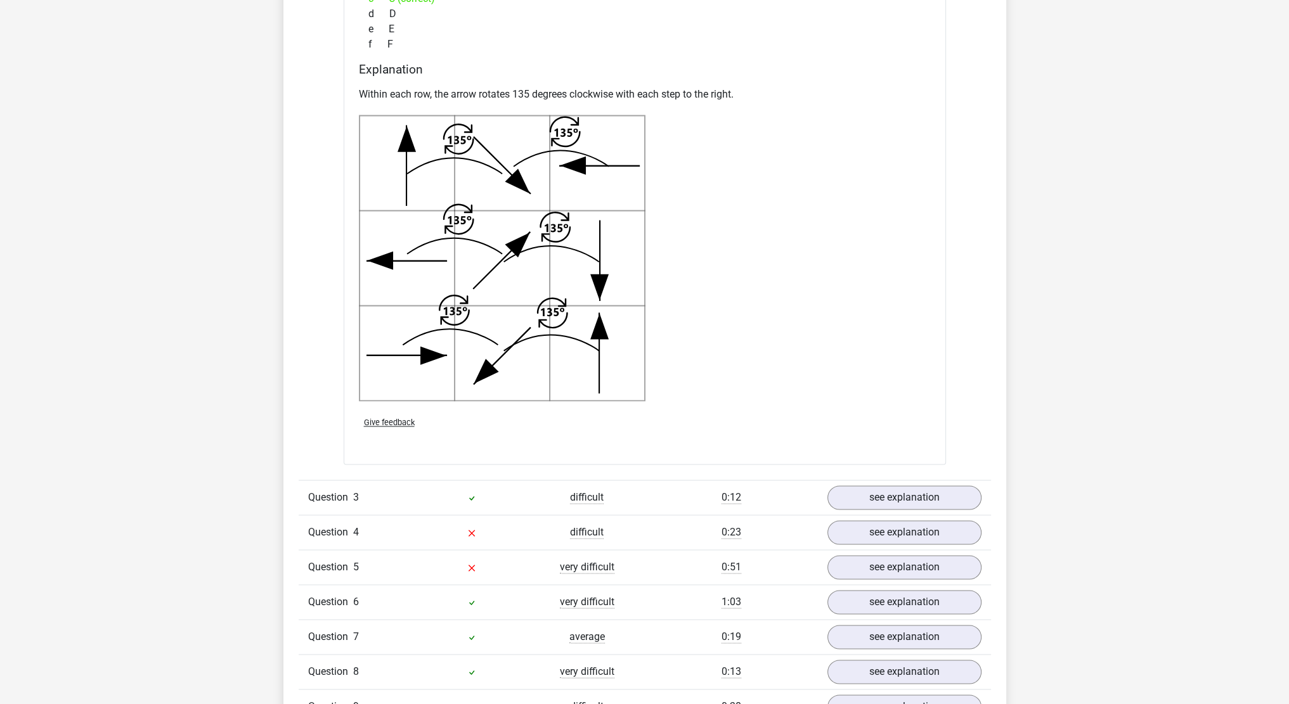
scroll to position [2536, 0]
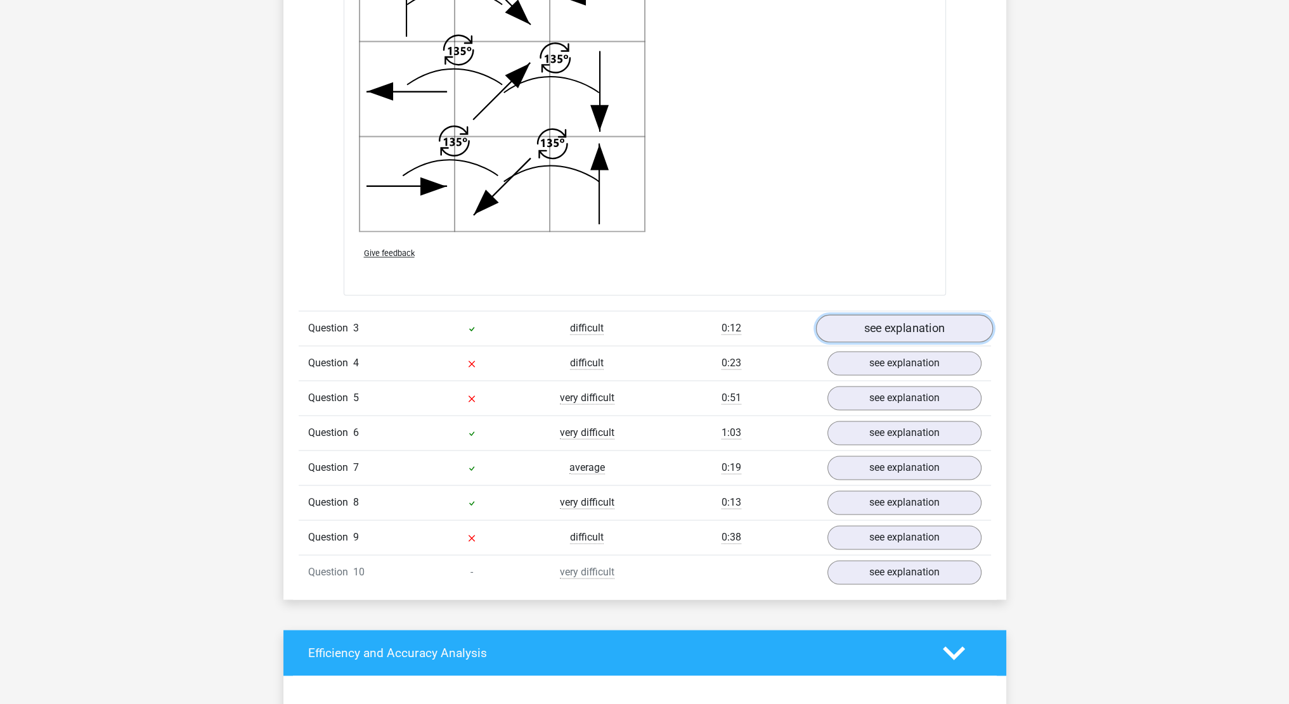
click at [947, 320] on link "see explanation" at bounding box center [903, 329] width 177 height 28
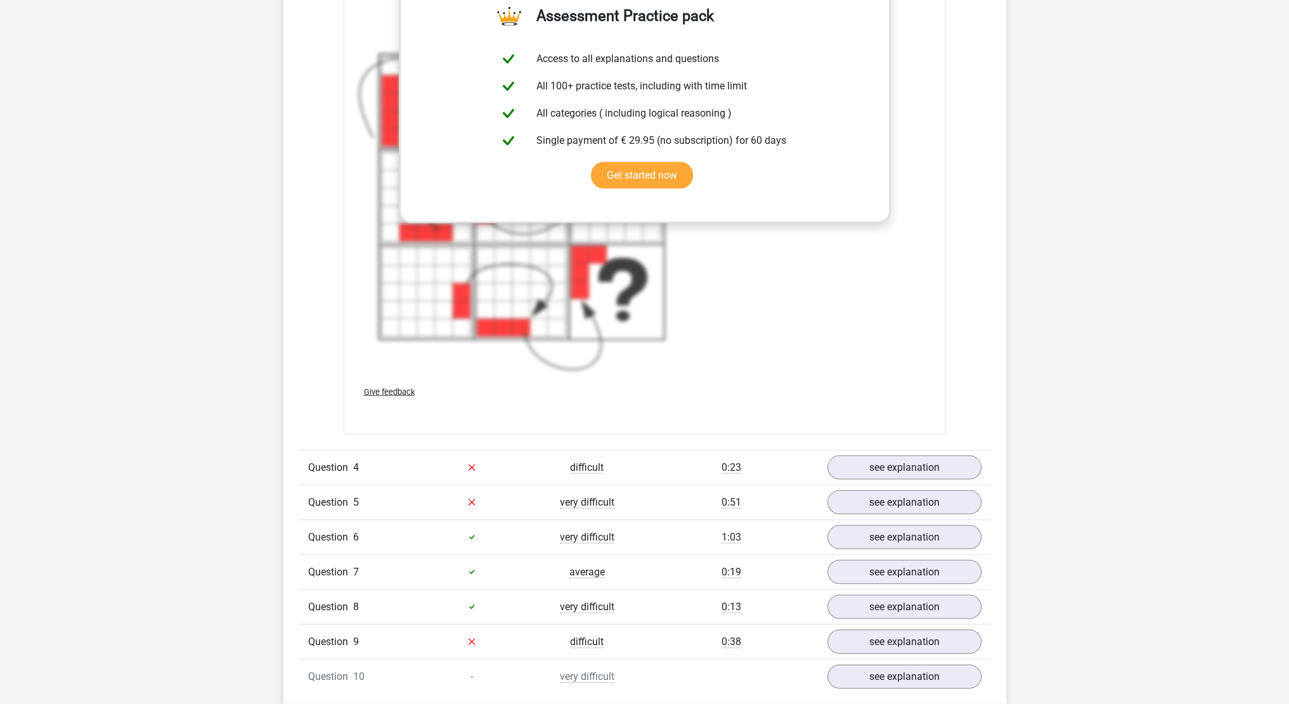
scroll to position [3550, 0]
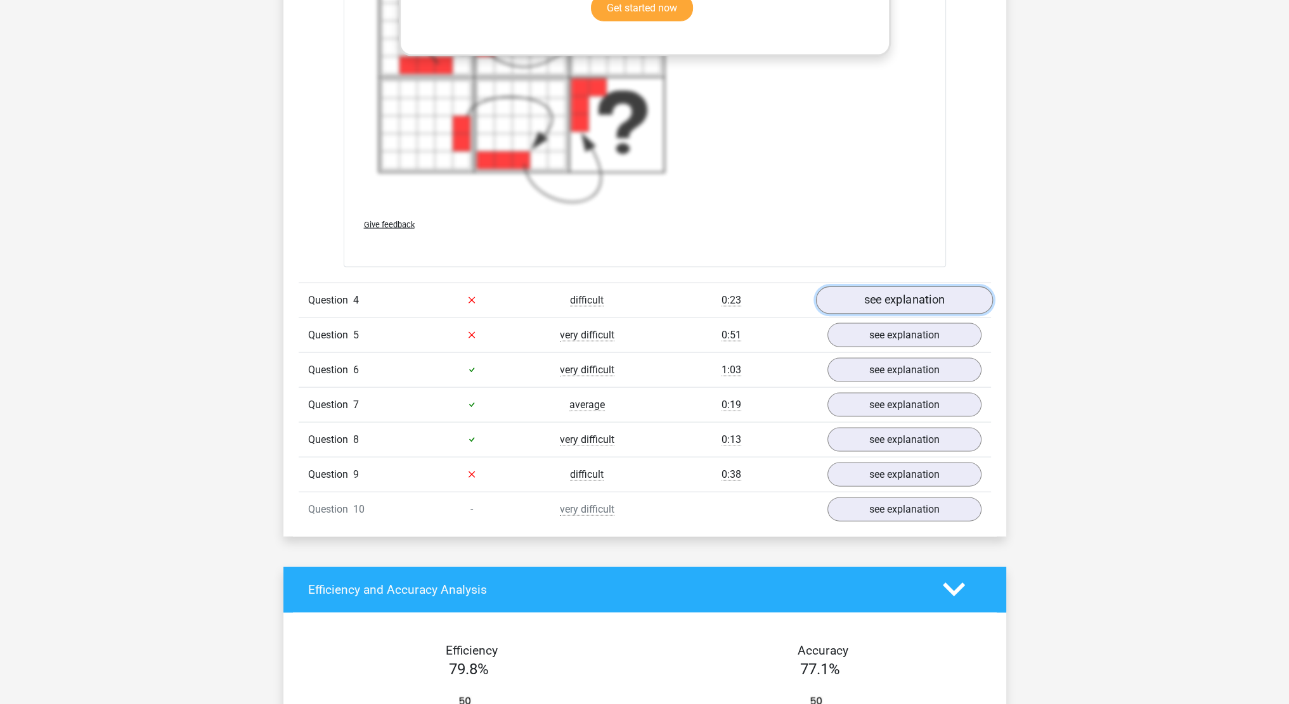
click at [905, 305] on link "see explanation" at bounding box center [903, 301] width 177 height 28
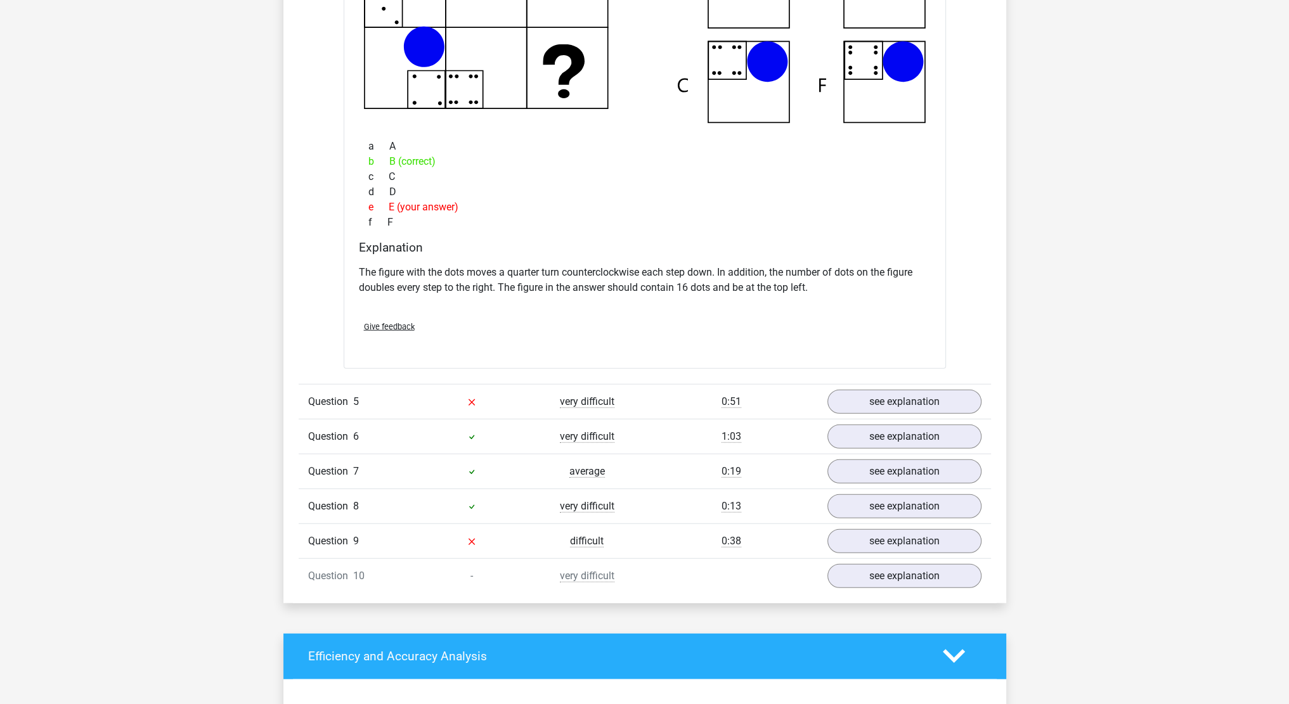
scroll to position [4226, 0]
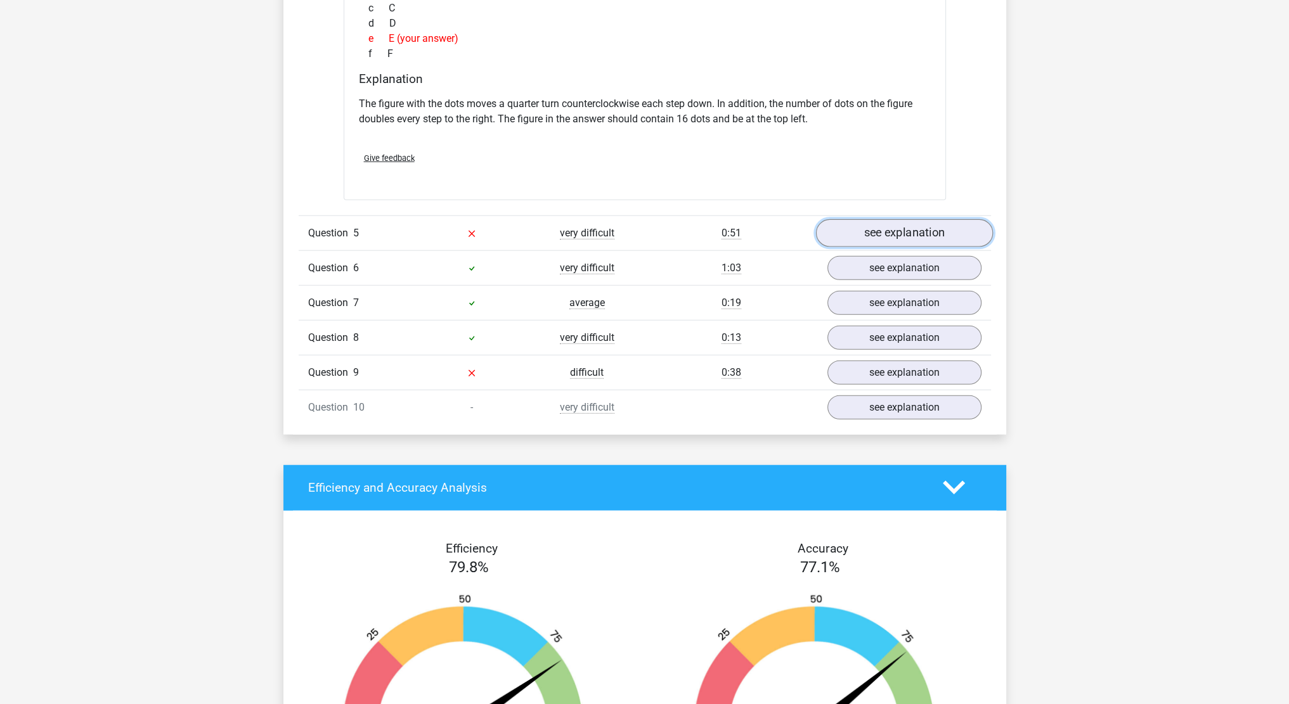
click at [899, 229] on link "see explanation" at bounding box center [903, 233] width 177 height 28
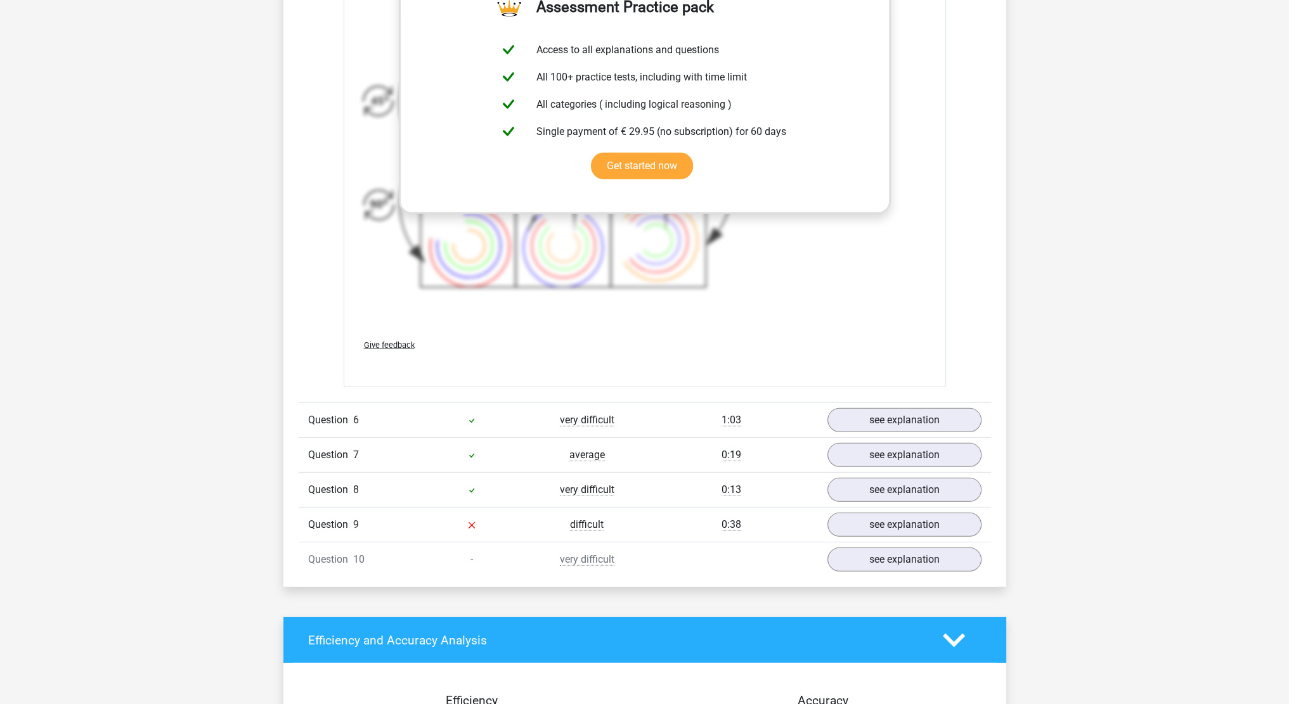
scroll to position [5071, 0]
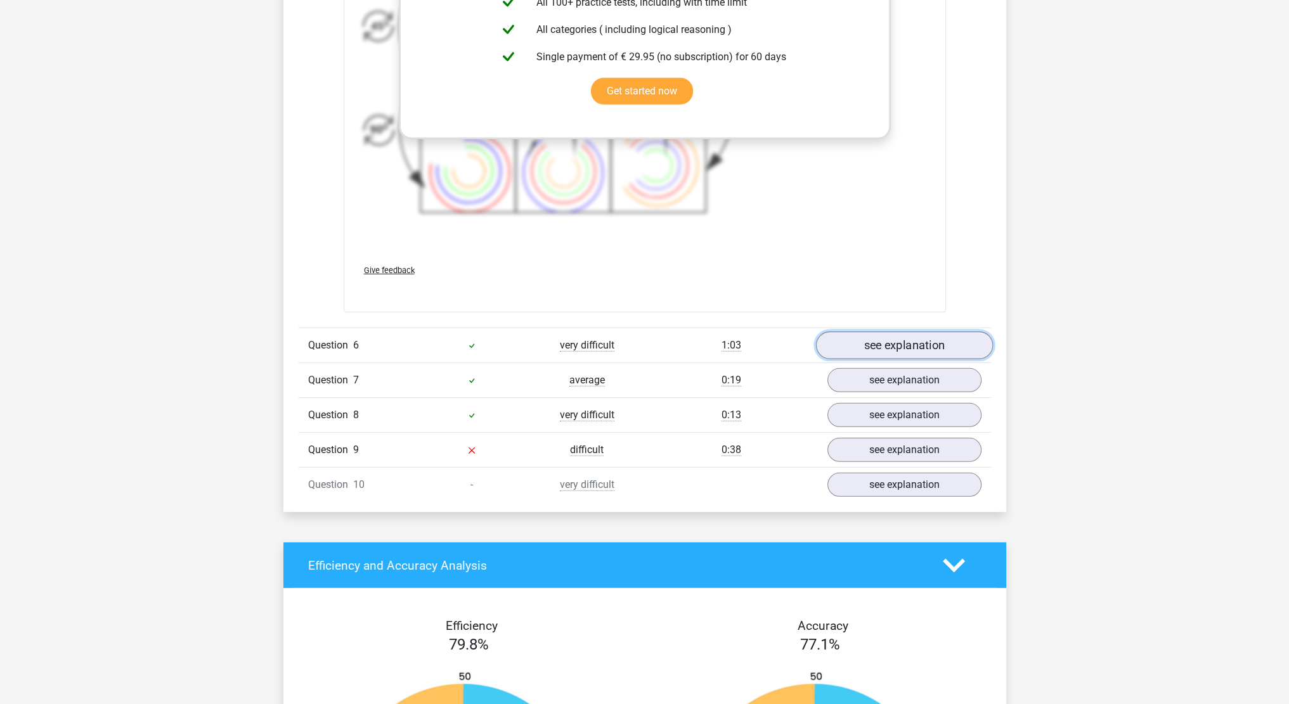
click at [934, 344] on link "see explanation" at bounding box center [903, 346] width 177 height 28
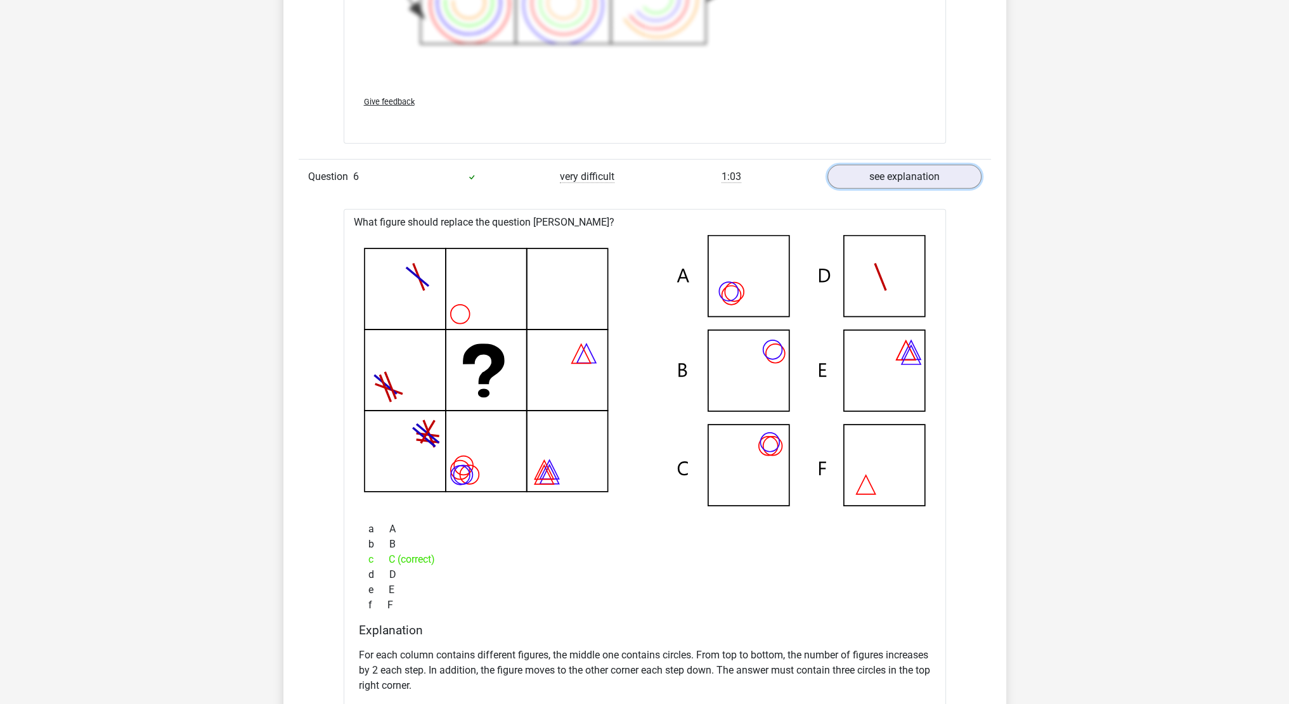
scroll to position [5409, 0]
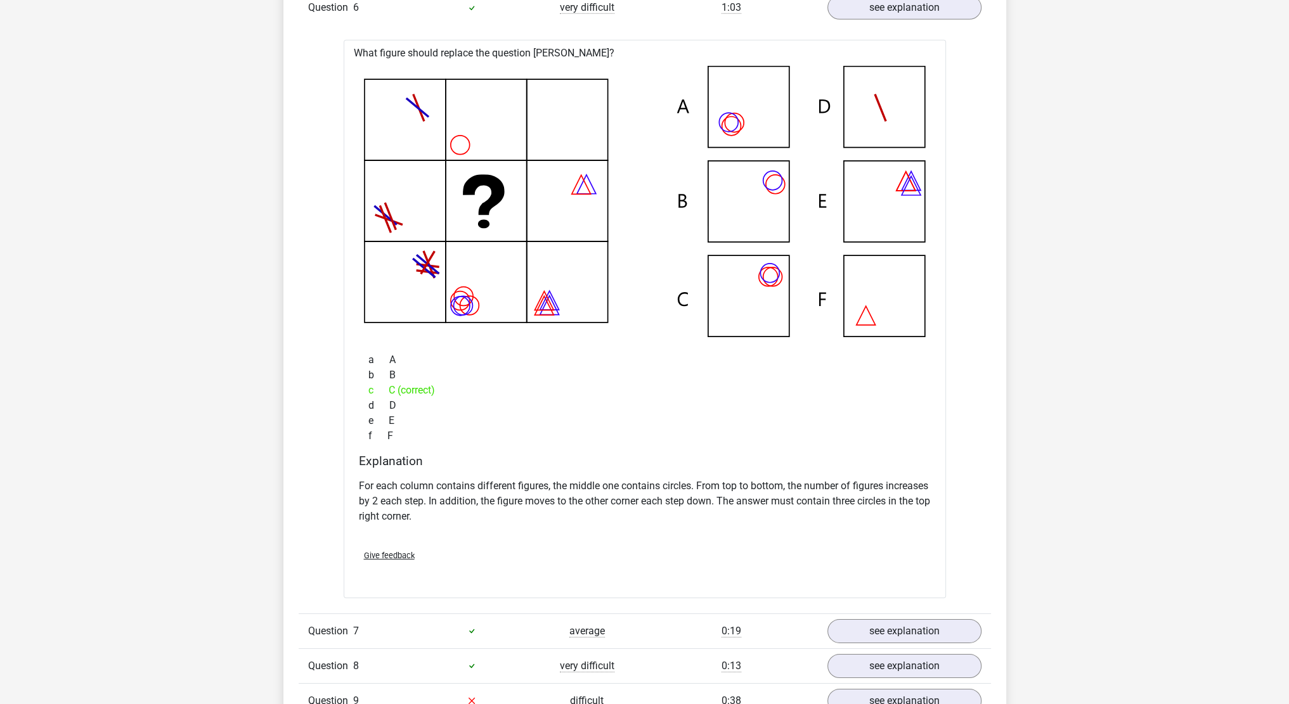
click at [938, 300] on div "What figure should replace the question mark? a A b" at bounding box center [645, 319] width 602 height 558
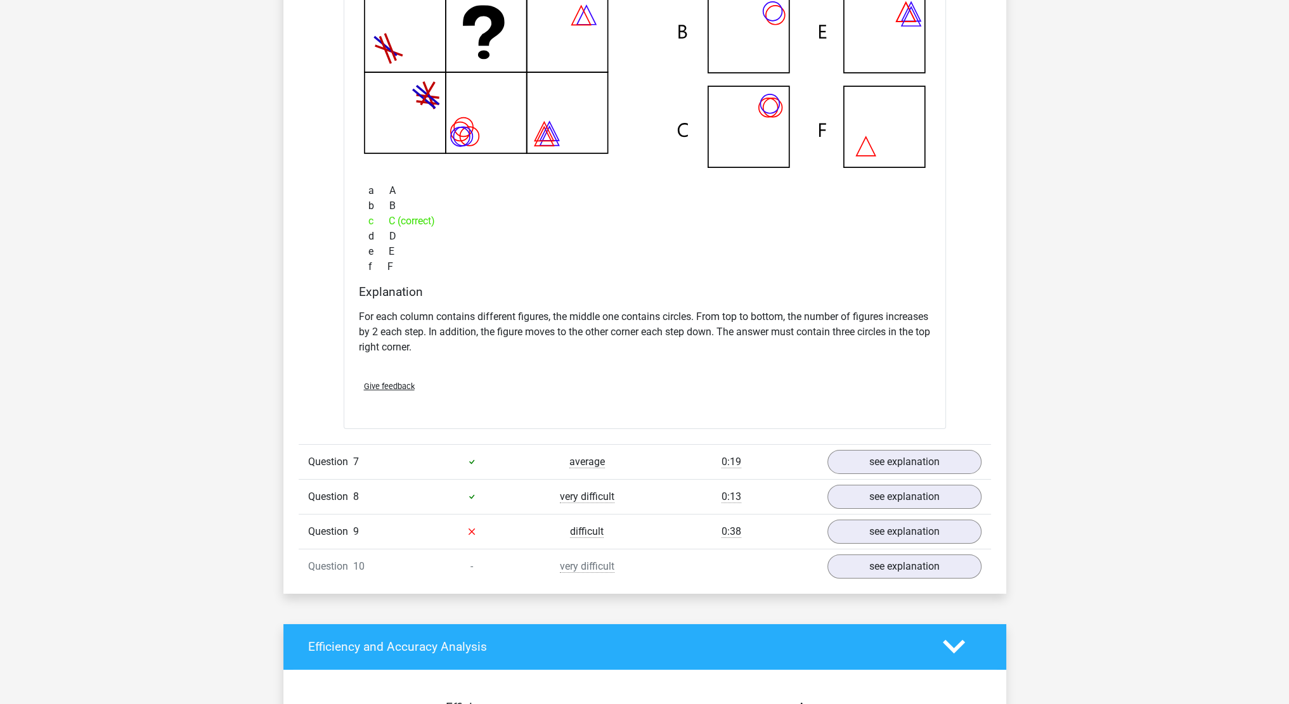
scroll to position [5747, 0]
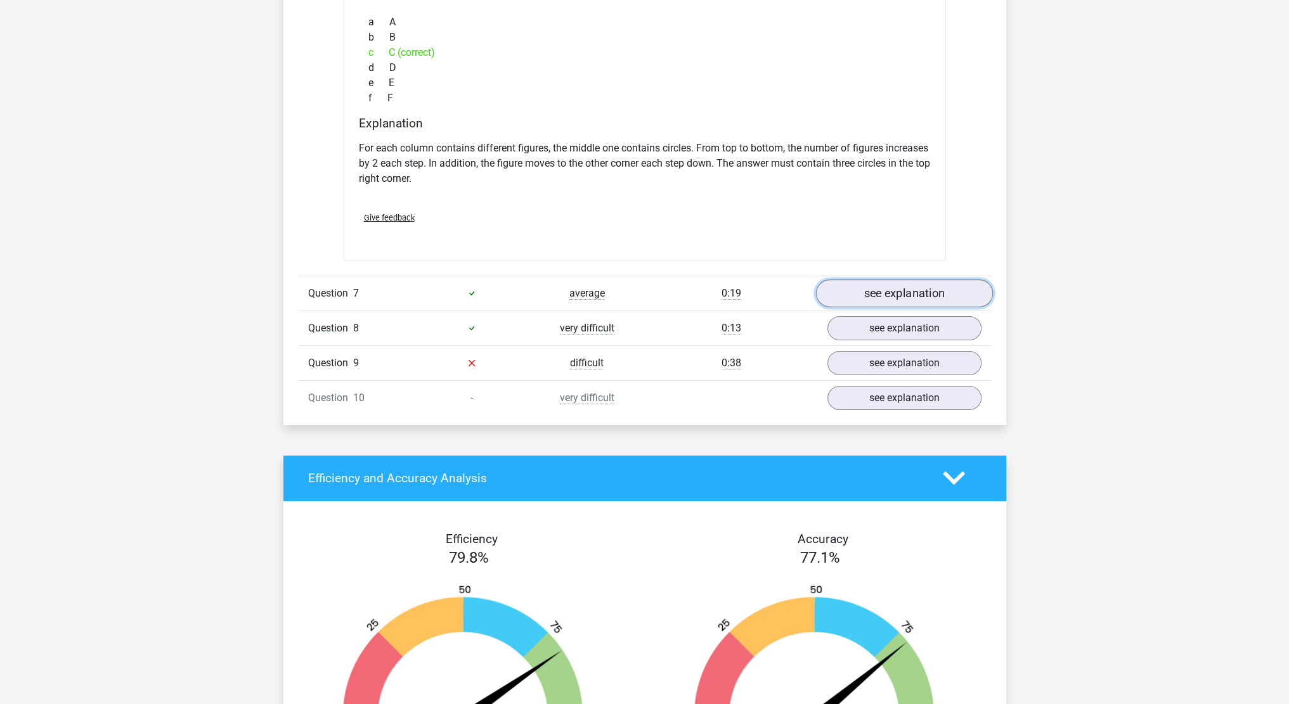
click at [877, 285] on link "see explanation" at bounding box center [903, 294] width 177 height 28
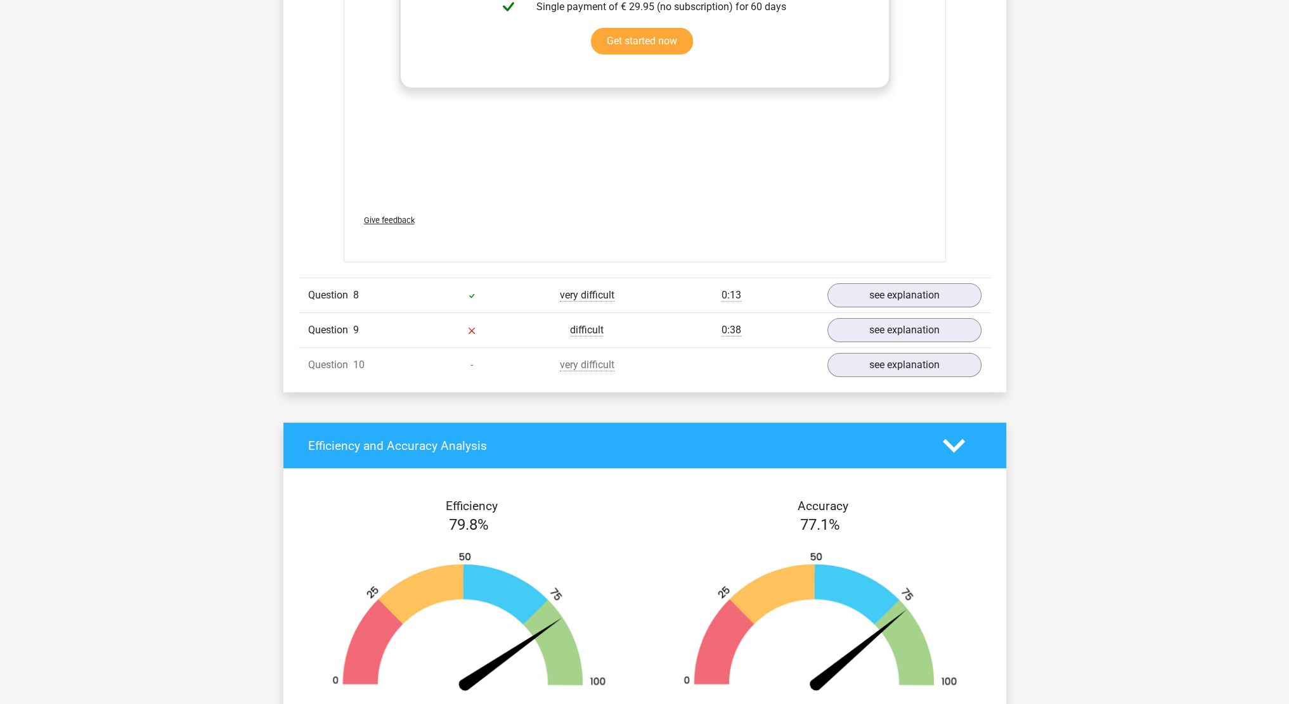
scroll to position [6761, 0]
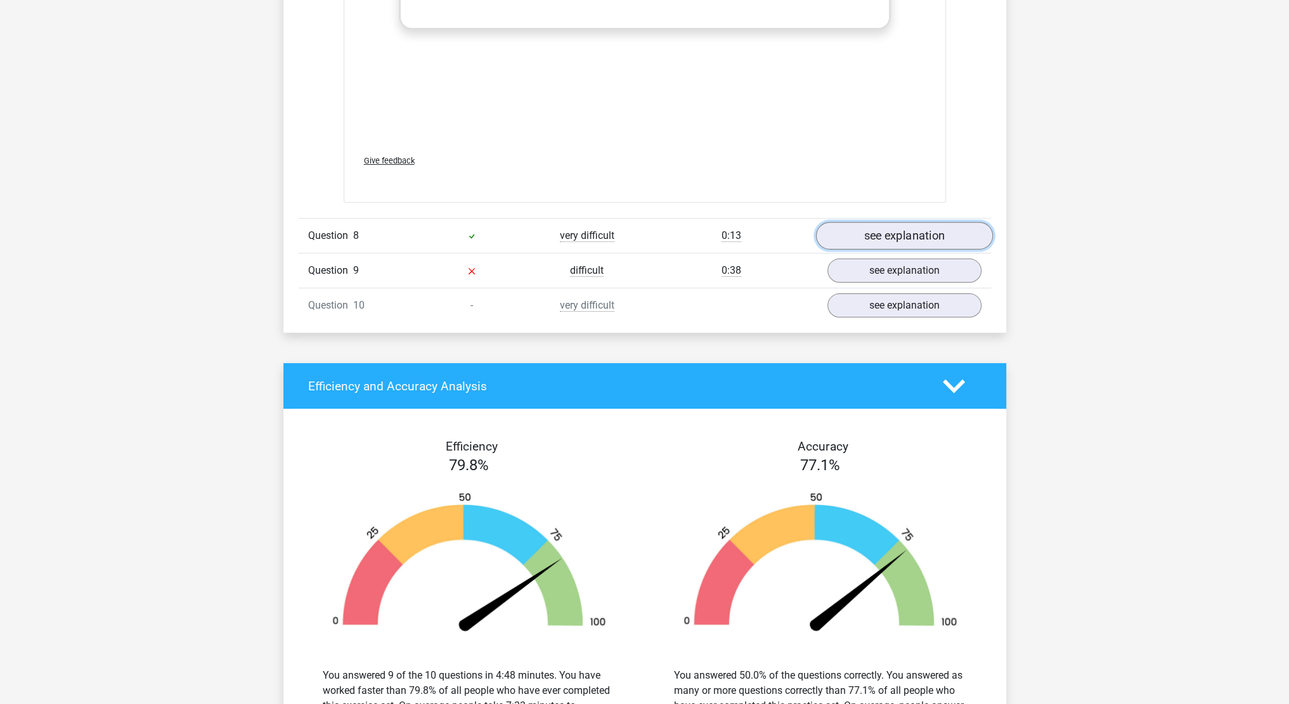
click at [891, 226] on link "see explanation" at bounding box center [903, 236] width 177 height 28
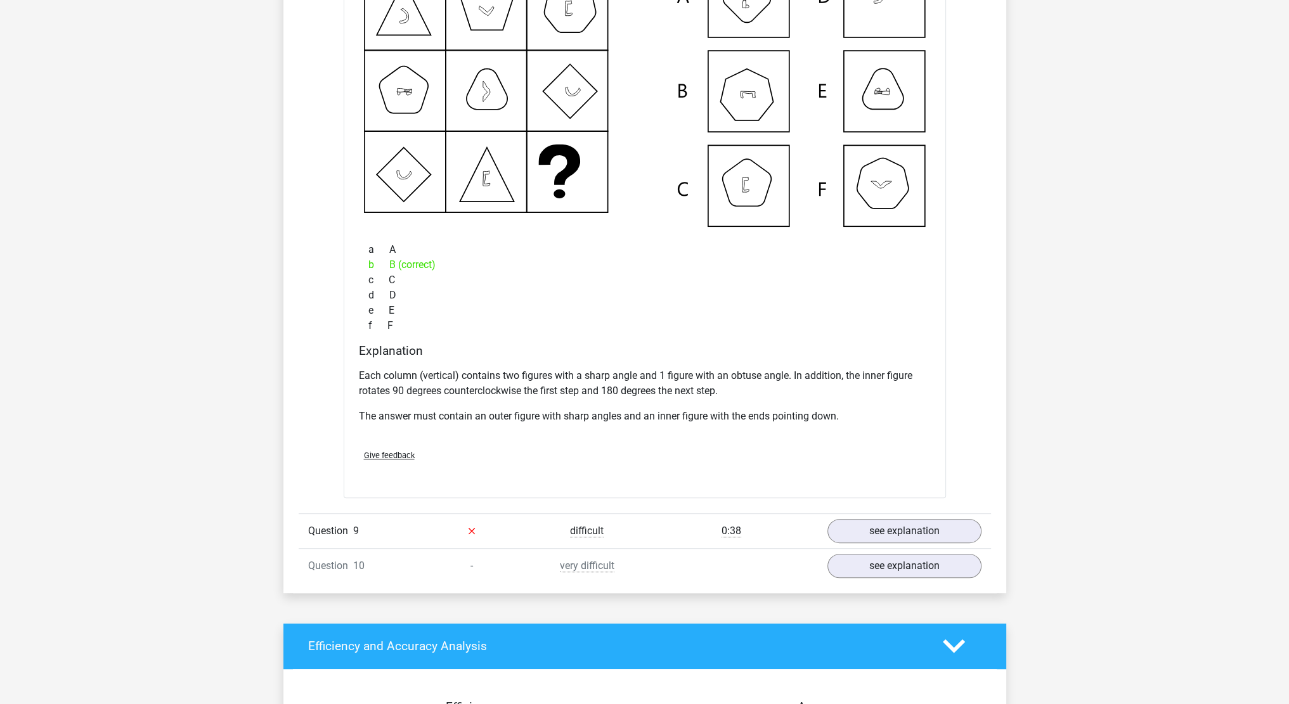
scroll to position [7269, 0]
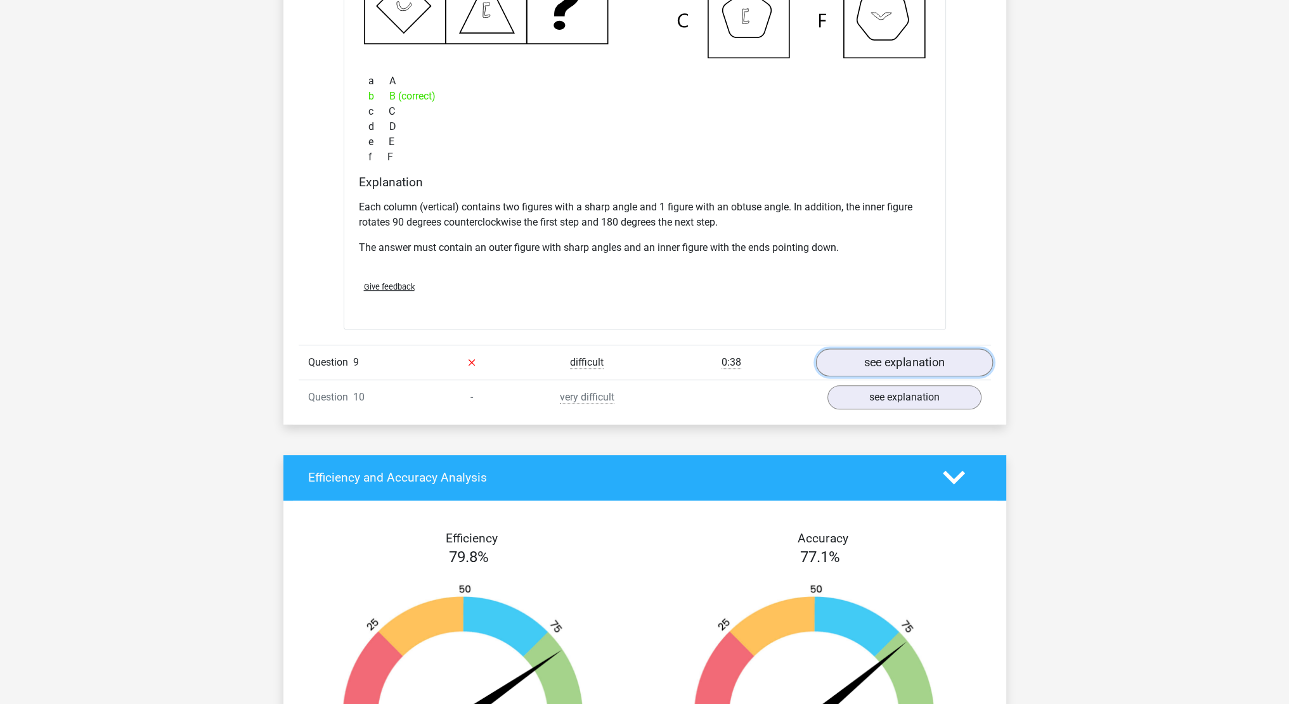
click at [890, 357] on link "see explanation" at bounding box center [903, 363] width 177 height 28
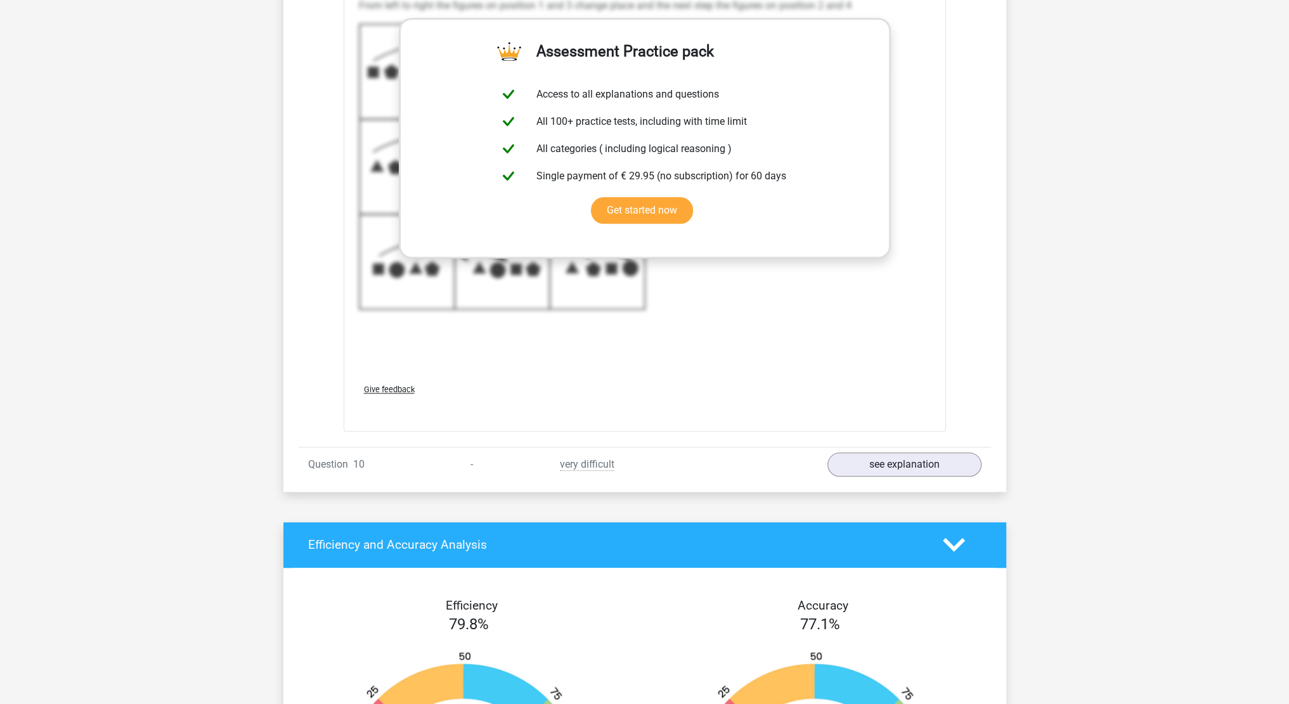
scroll to position [8283, 0]
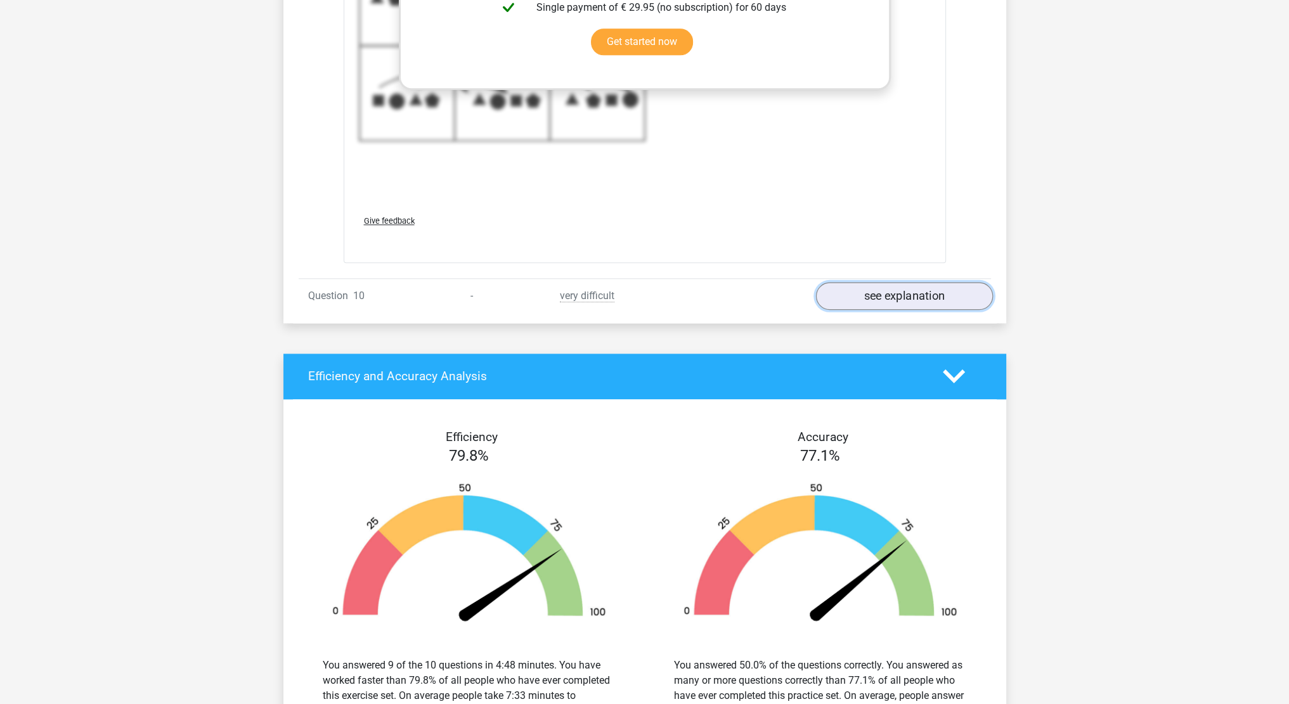
click at [903, 283] on link "see explanation" at bounding box center [903, 296] width 177 height 28
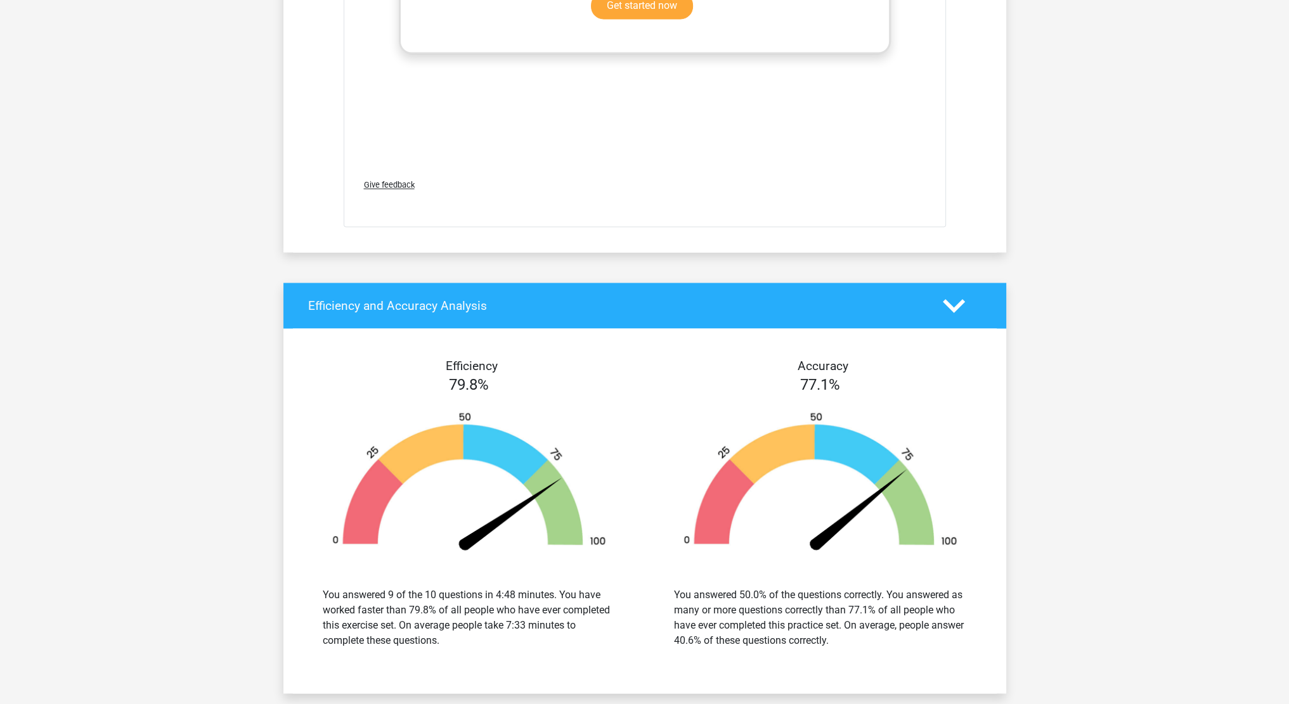
scroll to position [9466, 0]
